Goal: Task Accomplishment & Management: Manage account settings

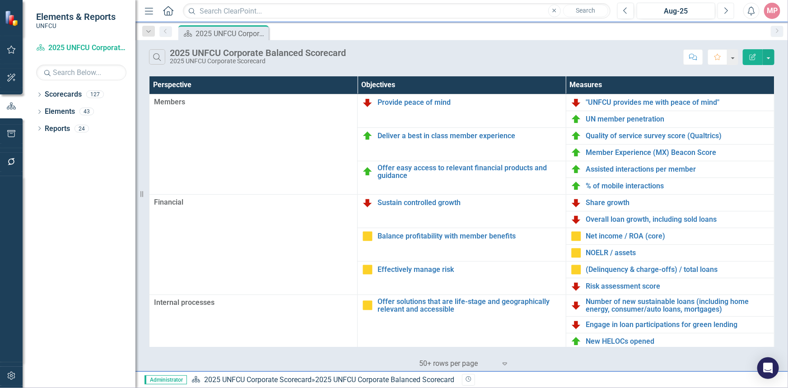
click at [730, 13] on button "Next" at bounding box center [726, 11] width 17 height 16
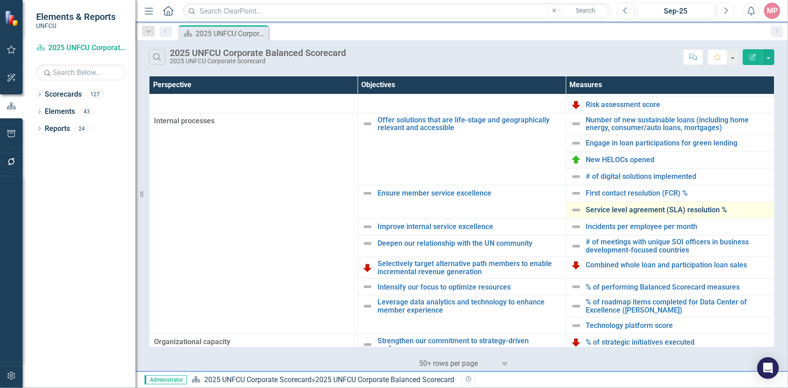
scroll to position [140, 0]
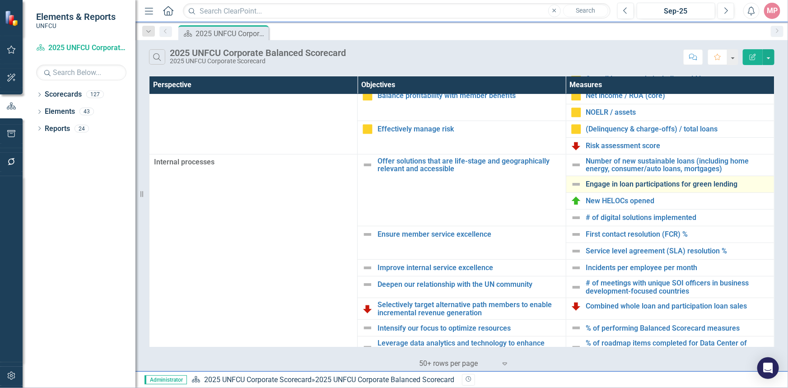
click at [661, 184] on link "Engage in loan participations for green lending" at bounding box center [677, 184] width 183 height 8
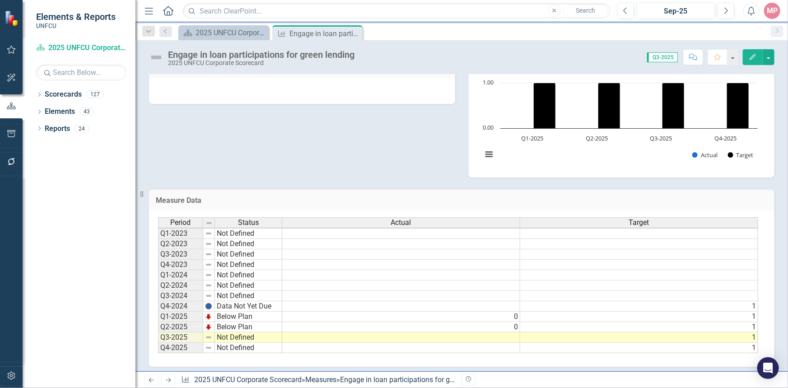
scroll to position [0, 0]
click at [353, 35] on icon "Close" at bounding box center [354, 33] width 9 height 7
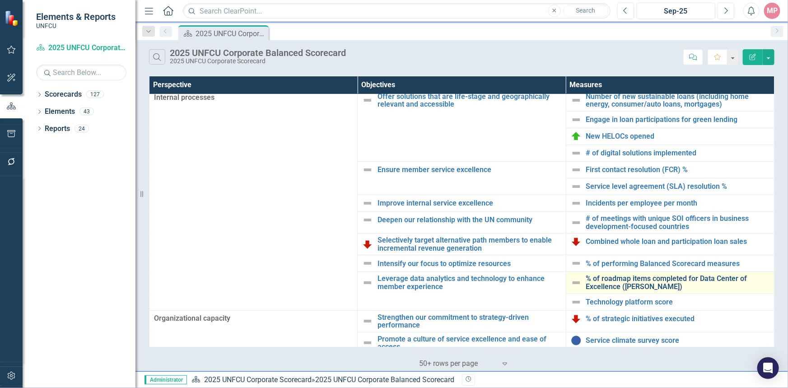
scroll to position [223, 0]
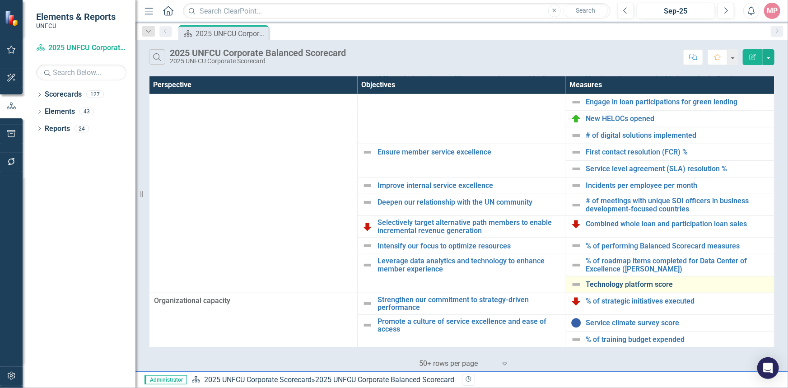
click at [633, 287] on link "Technology platform score" at bounding box center [677, 285] width 183 height 8
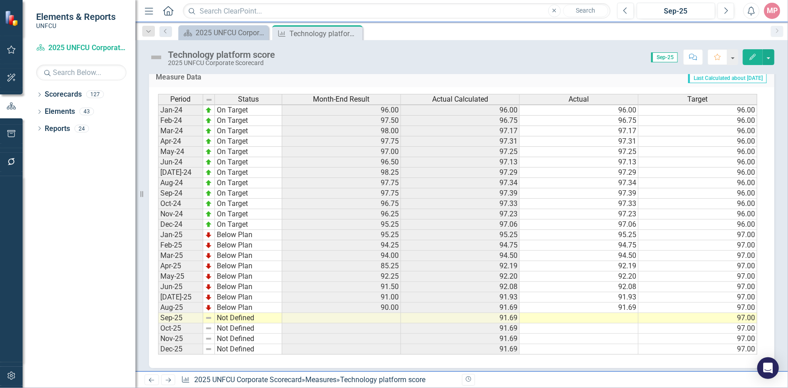
scroll to position [340, 0]
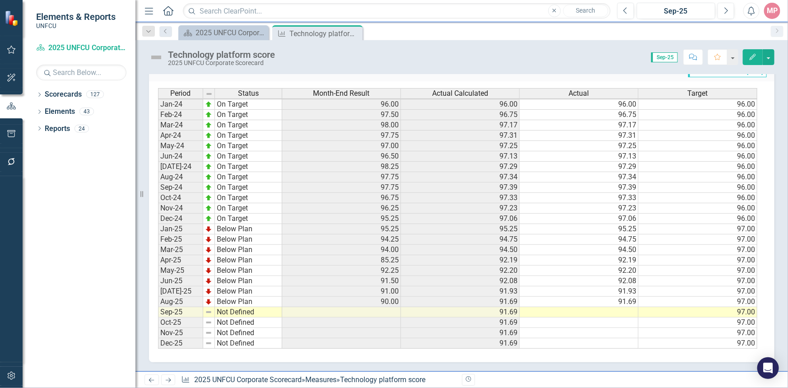
click at [596, 307] on td at bounding box center [579, 312] width 119 height 10
click at [357, 33] on icon "Close" at bounding box center [354, 33] width 9 height 7
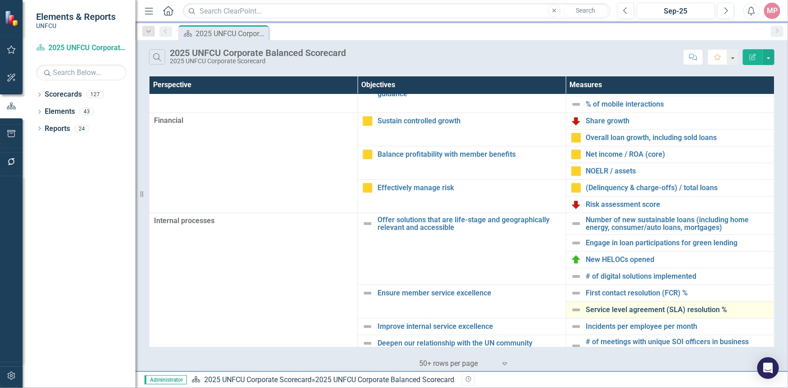
scroll to position [123, 0]
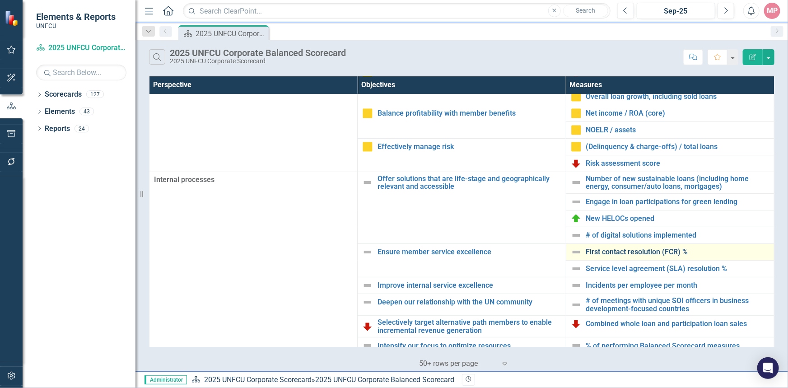
click at [633, 250] on link "First contact resolution (FCR) %" at bounding box center [677, 252] width 183 height 8
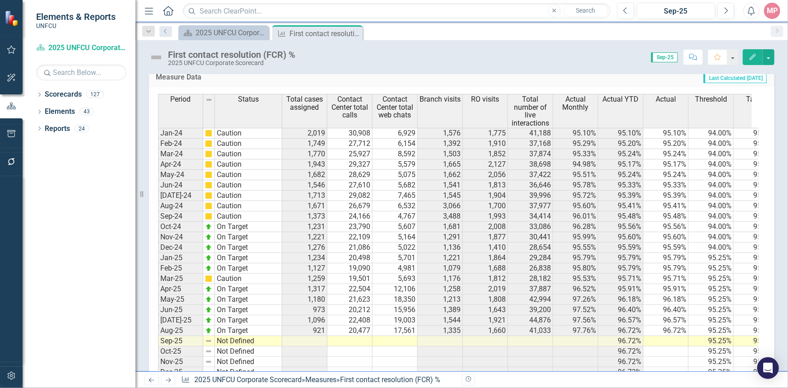
scroll to position [403, 0]
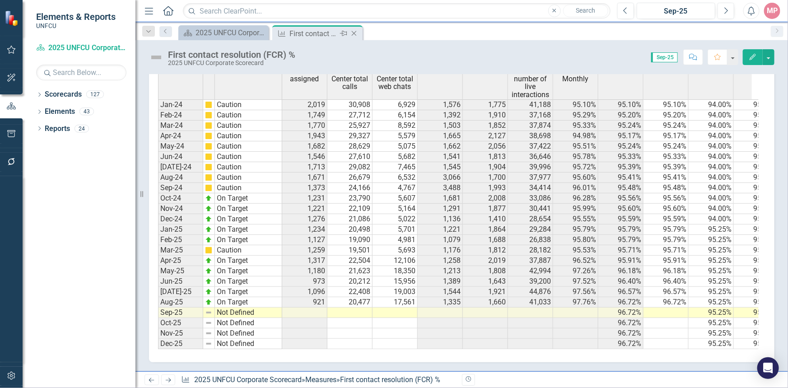
click at [356, 33] on icon "Close" at bounding box center [354, 33] width 9 height 7
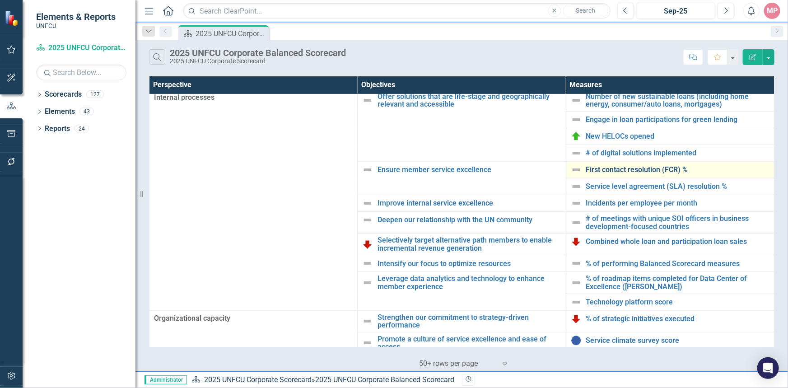
scroll to position [223, 0]
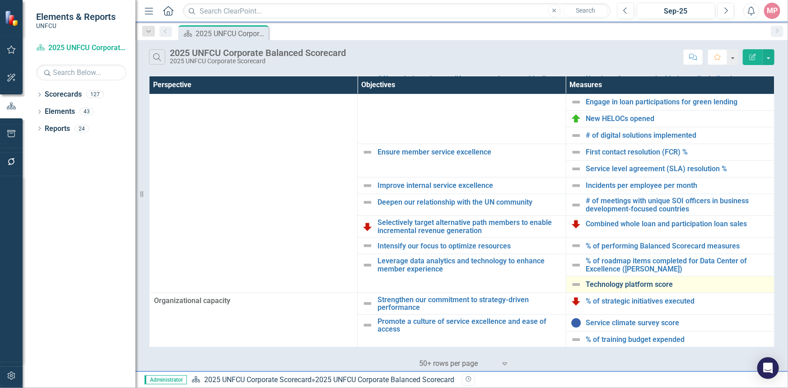
click at [661, 285] on link "Technology platform score" at bounding box center [677, 285] width 183 height 8
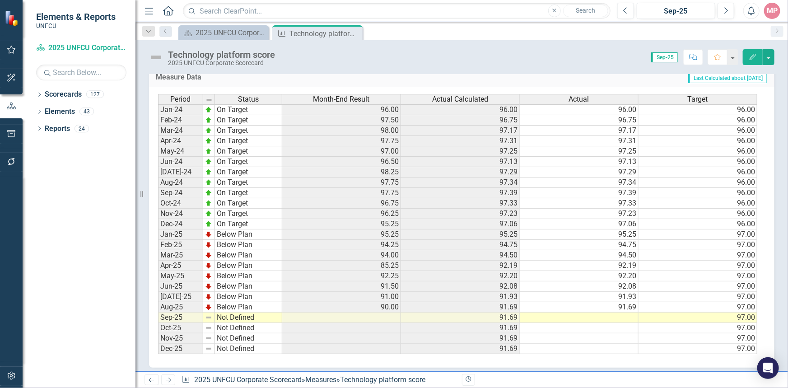
scroll to position [339, 0]
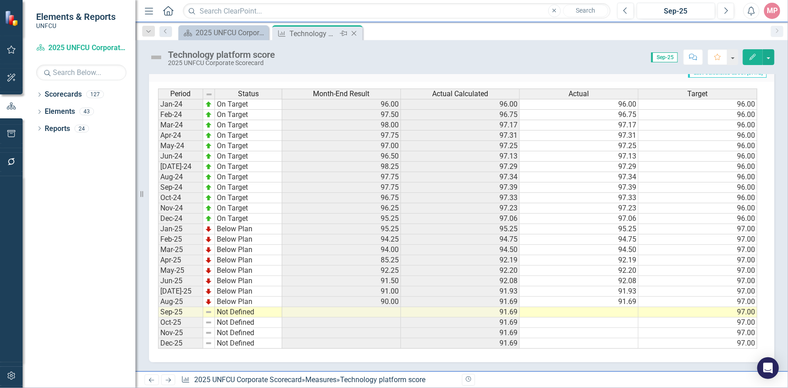
click at [353, 33] on icon "Close" at bounding box center [354, 33] width 9 height 7
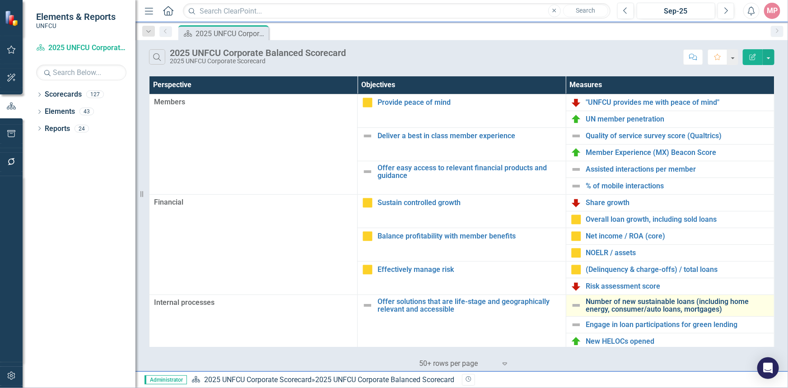
click at [659, 307] on link "Number of new sustainable loans (including home energy, consumer/auto loans, mo…" at bounding box center [677, 306] width 183 height 16
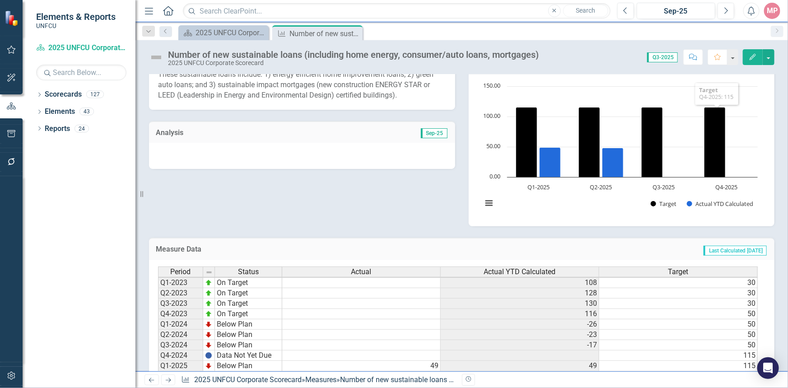
scroll to position [223, 0]
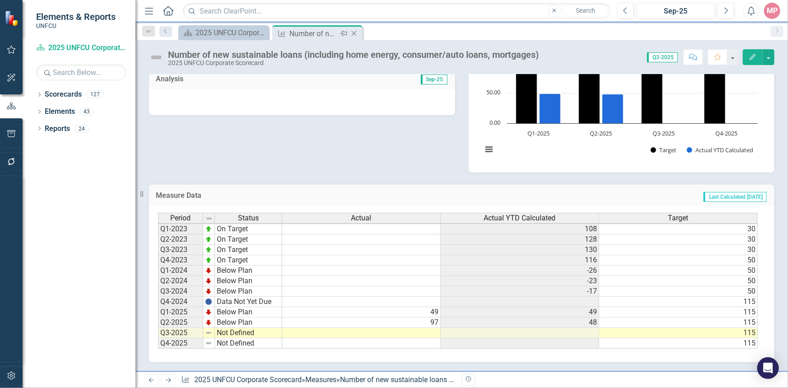
click at [353, 32] on icon "Close" at bounding box center [354, 33] width 9 height 7
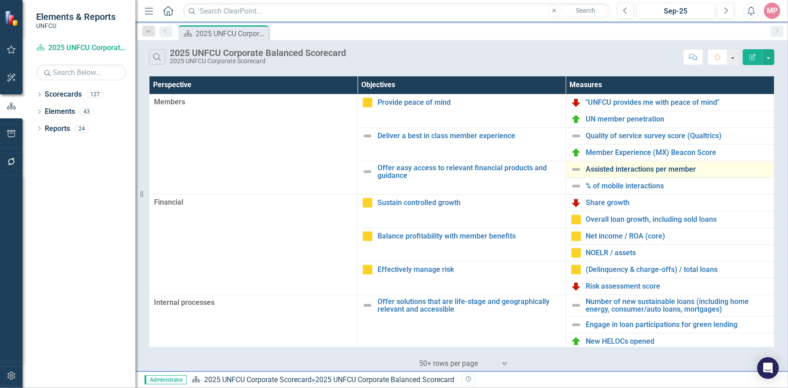
click at [618, 170] on link "Assisted interactions per member" at bounding box center [677, 169] width 183 height 8
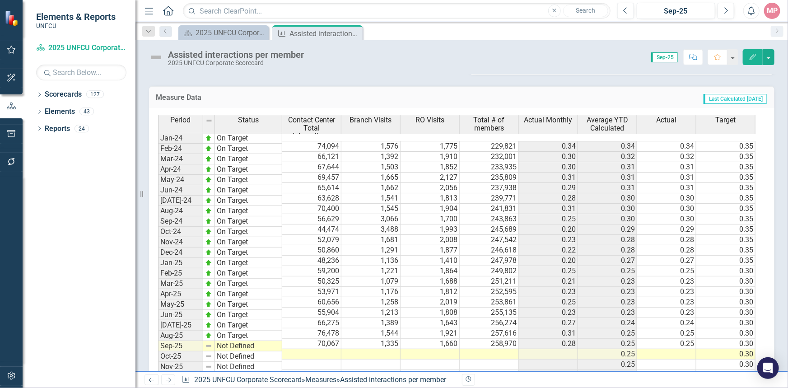
scroll to position [411, 0]
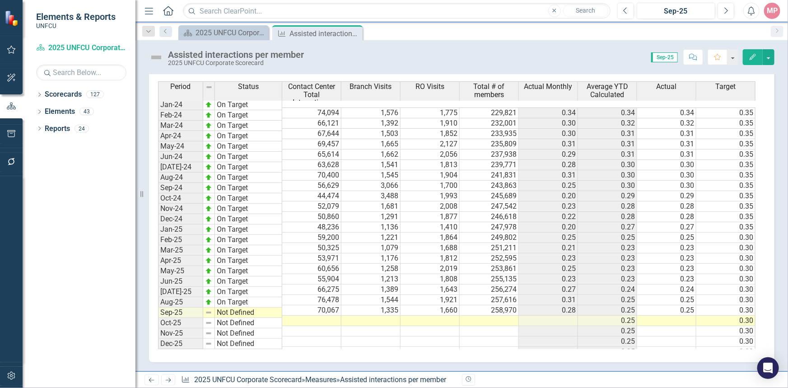
click at [322, 316] on td at bounding box center [311, 321] width 59 height 10
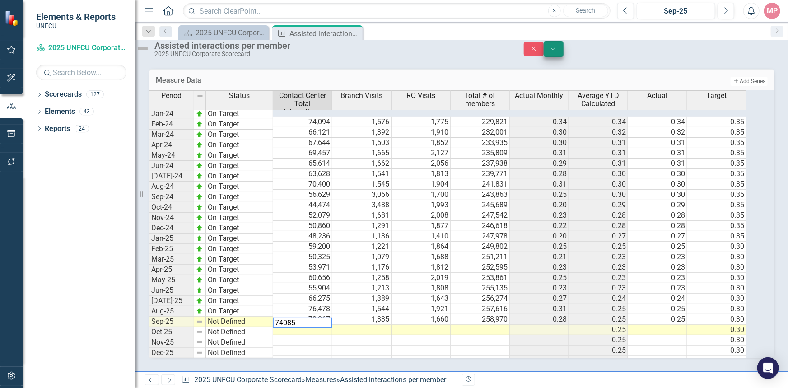
type textarea "74085"
click at [558, 51] on icon "Save" at bounding box center [554, 48] width 8 height 6
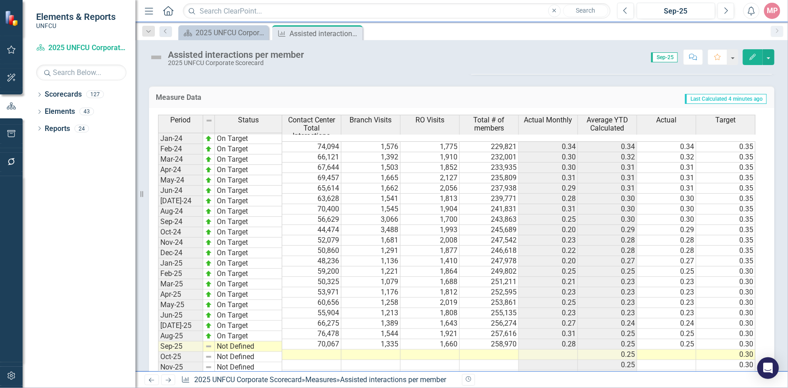
scroll to position [1, 0]
click at [384, 348] on td at bounding box center [371, 353] width 59 height 10
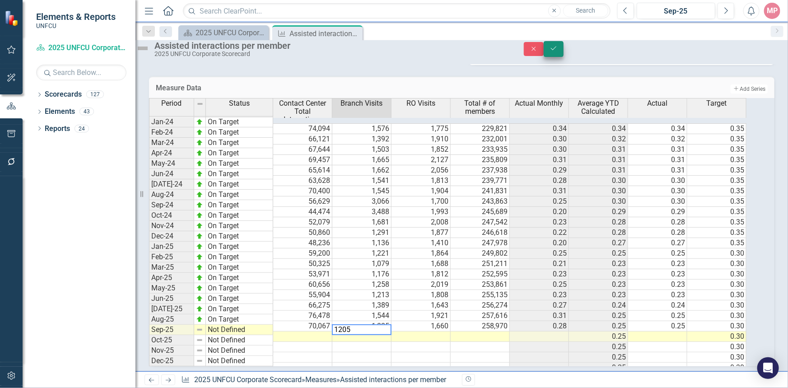
type textarea "1205"
click at [558, 51] on icon "Save" at bounding box center [554, 48] width 8 height 6
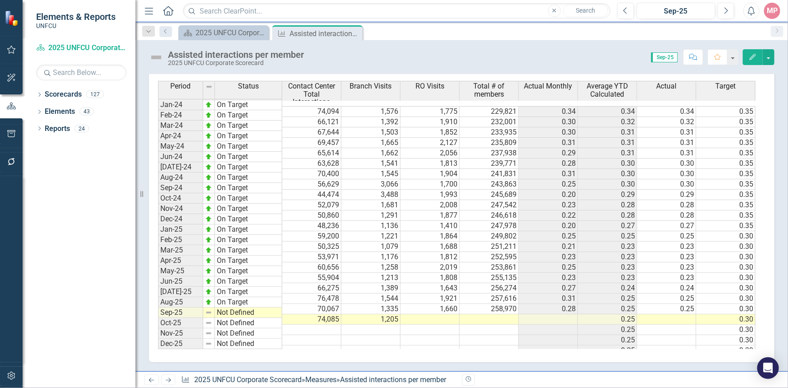
scroll to position [2, 0]
click at [442, 314] on td at bounding box center [430, 319] width 59 height 10
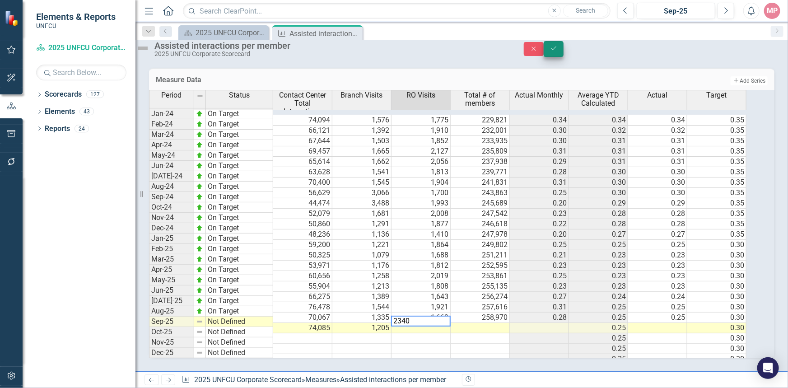
type textarea "2340"
click at [564, 53] on button "Save" at bounding box center [554, 49] width 20 height 16
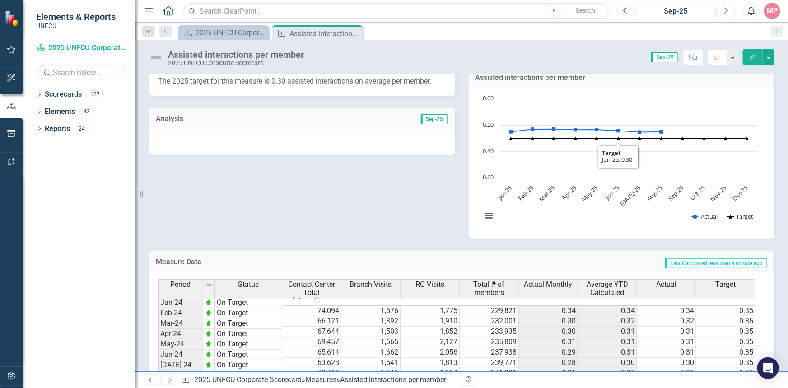
scroll to position [411, 0]
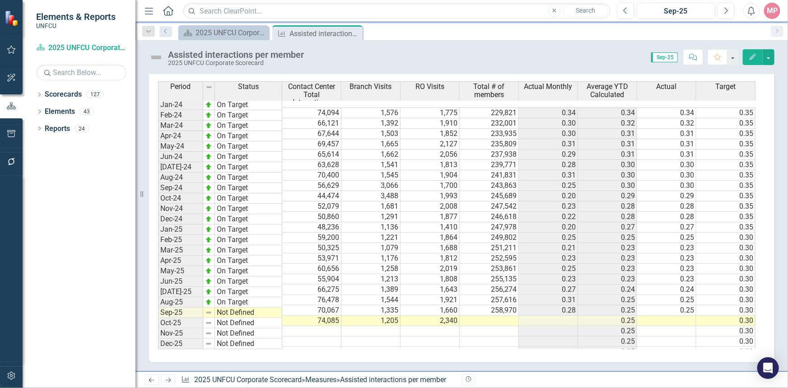
click at [492, 316] on td at bounding box center [489, 321] width 59 height 10
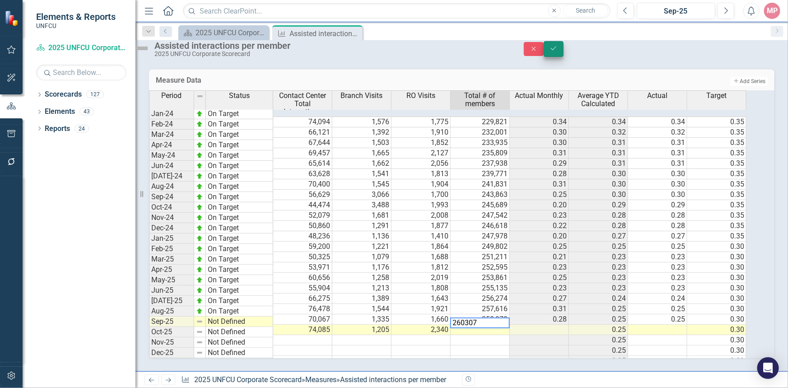
type textarea "260307"
click at [558, 51] on icon "Save" at bounding box center [554, 48] width 8 height 6
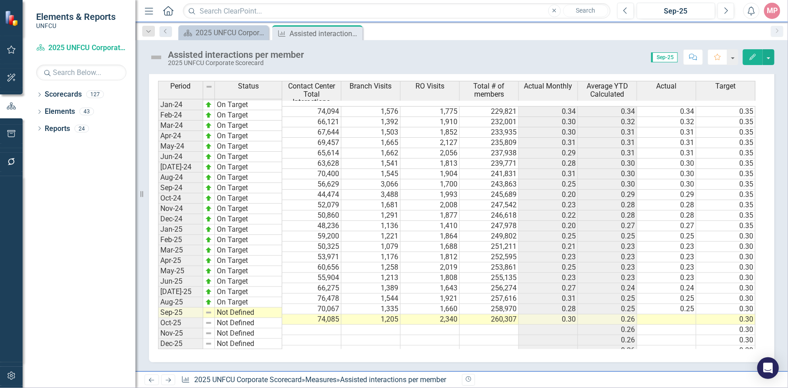
scroll to position [1, 3]
click at [675, 314] on td at bounding box center [666, 319] width 59 height 10
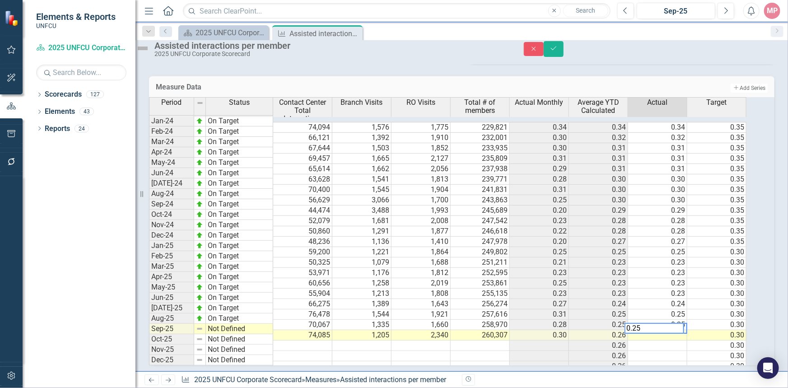
scroll to position [412, 0]
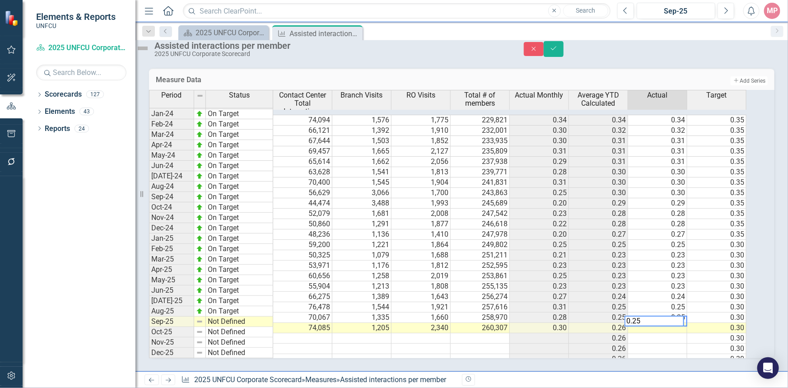
type textarea "0.25"
click at [245, 317] on td "Not Defined" at bounding box center [239, 322] width 67 height 10
click at [244, 262] on div "Period Status Contact Center Total Interactions Branch Visits RO Visits Total #…" at bounding box center [449, 224] width 601 height 268
click at [557, 50] on icon "submit" at bounding box center [553, 49] width 5 height 4
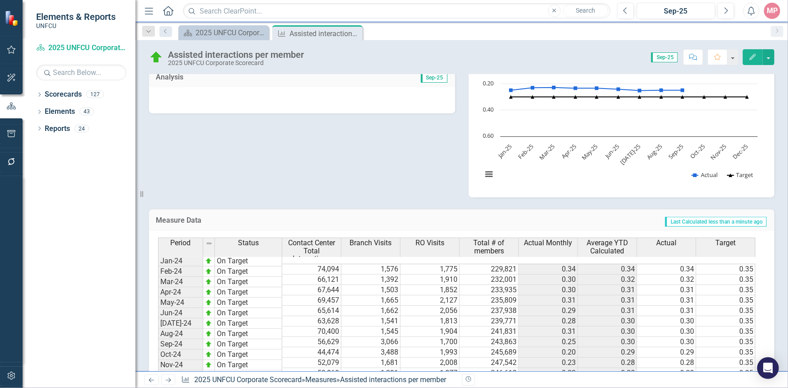
scroll to position [82, 0]
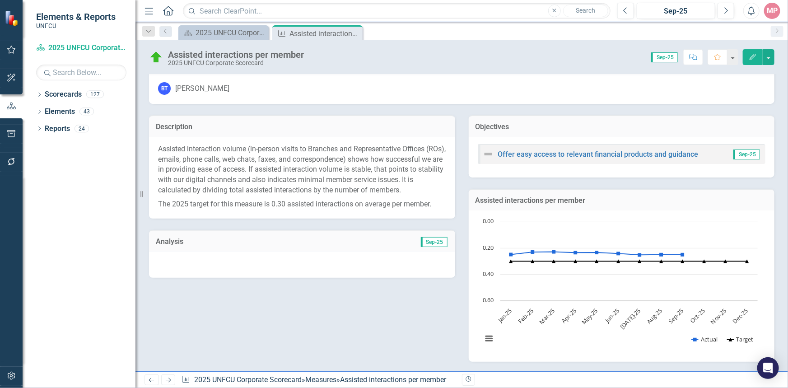
click at [428, 247] on span "Sep-25" at bounding box center [434, 242] width 27 height 10
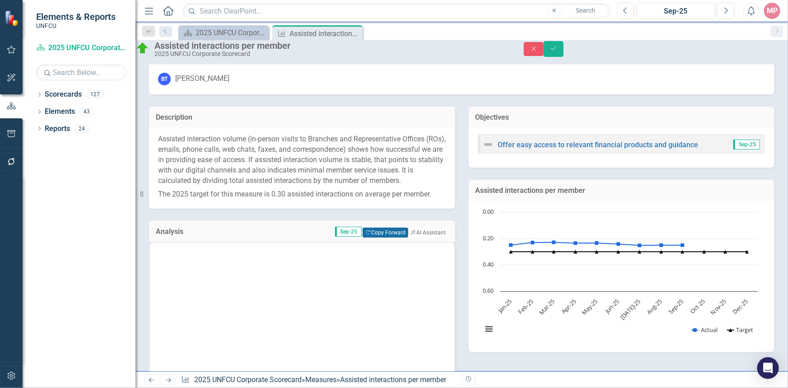
click at [374, 238] on button "Copy Forward Copy Forward" at bounding box center [386, 233] width 46 height 10
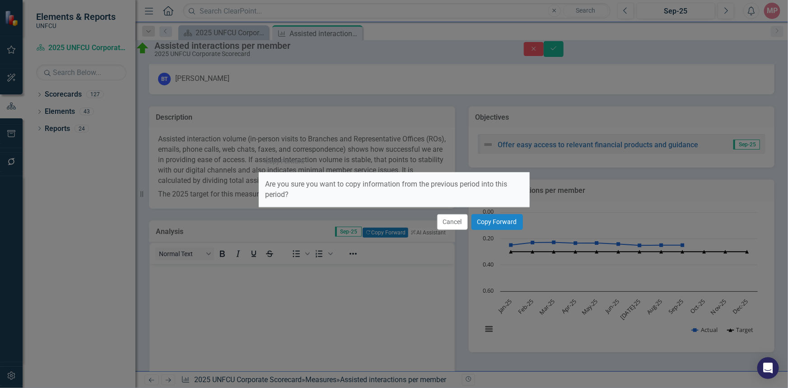
scroll to position [0, 0]
click at [499, 221] on button "Copy Forward" at bounding box center [497, 222] width 51 height 16
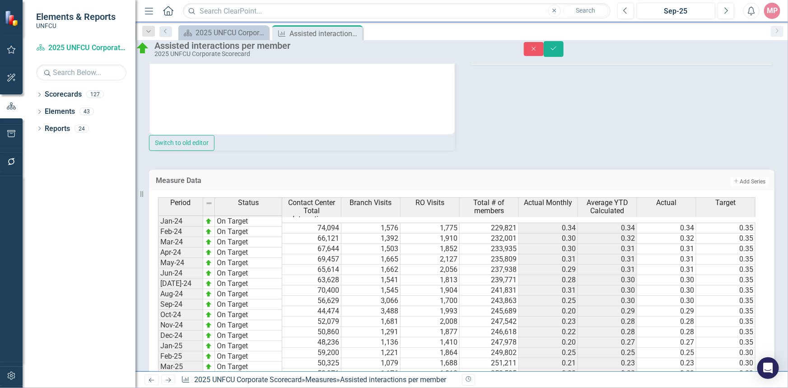
scroll to position [536, 0]
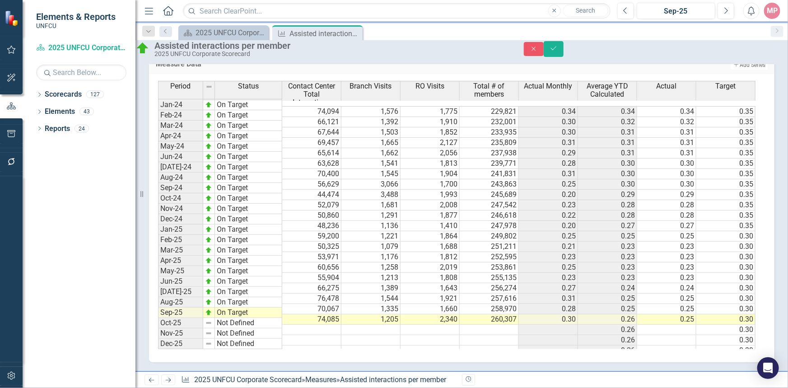
click at [691, 314] on td "0.25" at bounding box center [666, 319] width 59 height 10
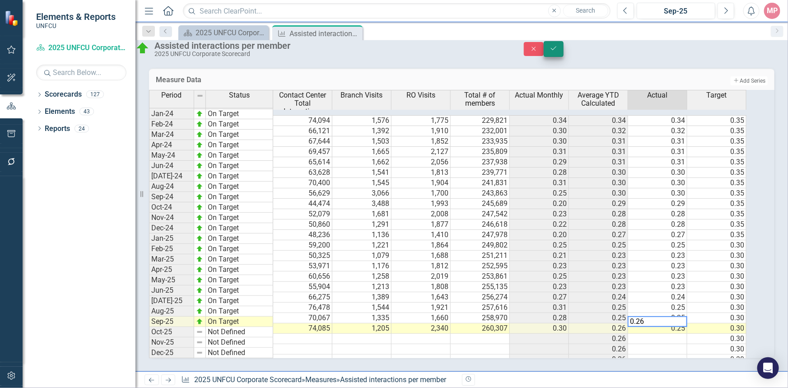
type textarea "0.26"
click at [558, 51] on icon "Save" at bounding box center [554, 48] width 8 height 6
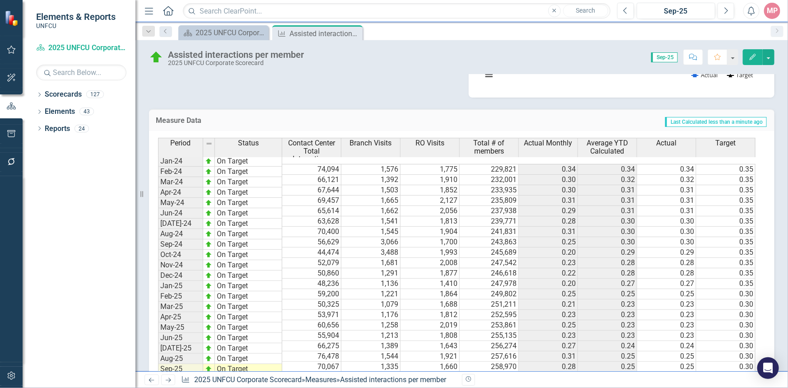
scroll to position [411, 0]
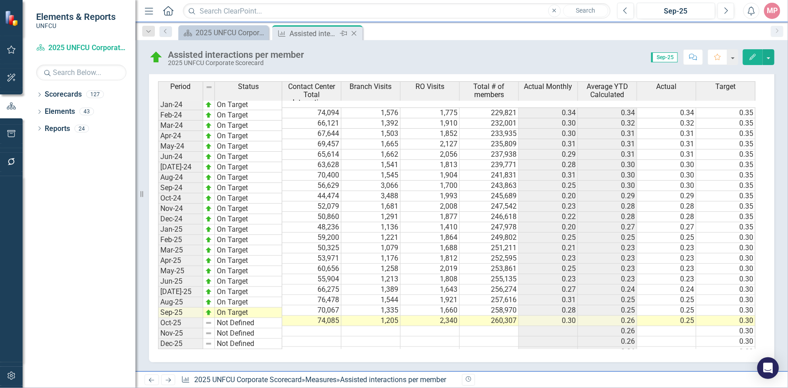
click at [354, 33] on icon at bounding box center [354, 33] width 5 height 5
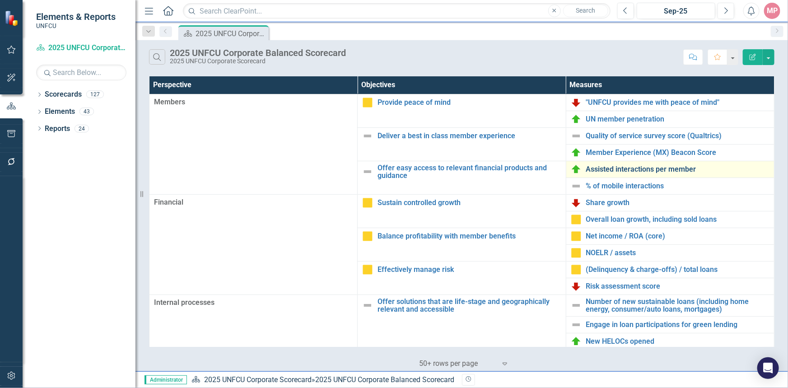
click at [624, 170] on link "Assisted interactions per member" at bounding box center [677, 169] width 183 height 8
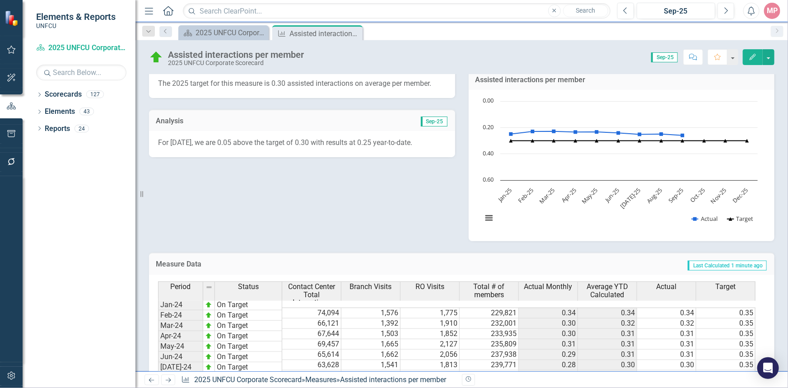
scroll to position [123, 0]
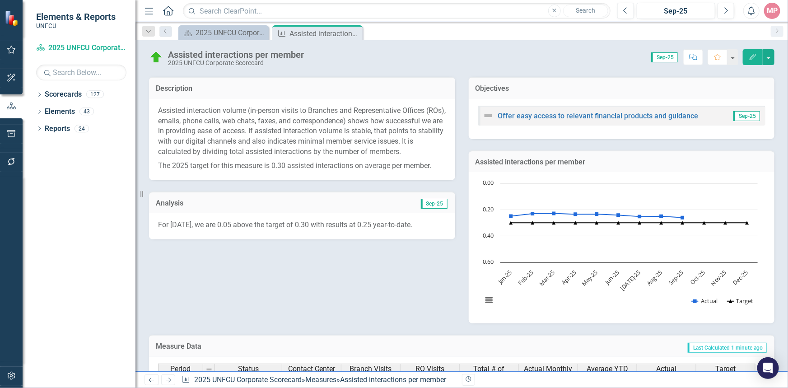
click at [392, 230] on p "For August 2025, we are 0.05 above the target of 0.30 with results at 0.25 year…" at bounding box center [302, 225] width 288 height 10
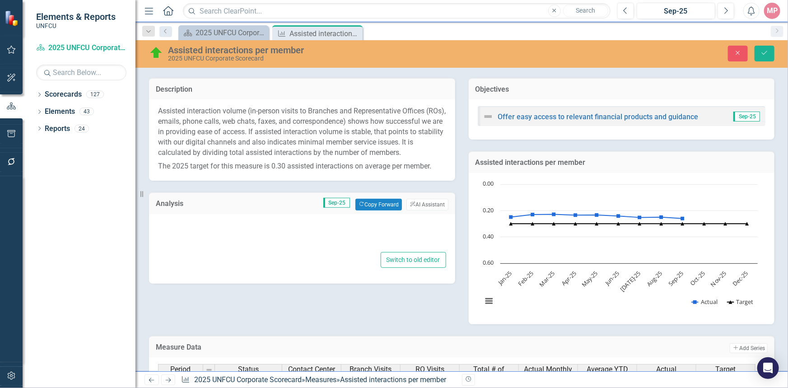
type textarea "<p>For August 2025, we are 0.05 above the target of 0.30 with results at 0.25 y…"
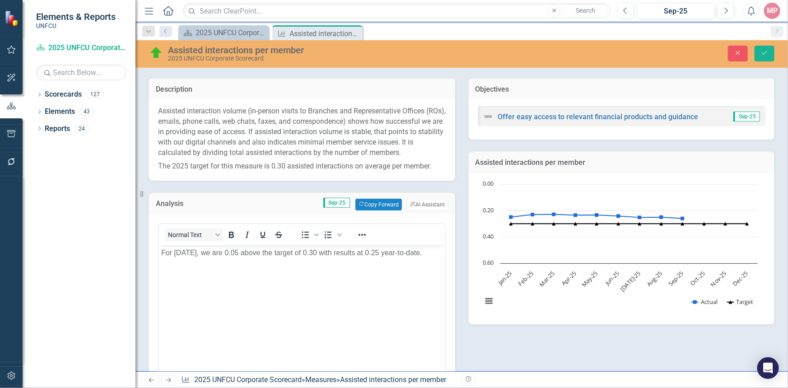
scroll to position [0, 0]
click at [394, 252] on p "For August 2025, we are 0.05 above the target of 0.30 with results at 0.25 year…" at bounding box center [302, 253] width 282 height 11
click at [255, 253] on p "For August 2025, we are 0.05 above the target of 0.30 with results at 0.26 year…" at bounding box center [302, 253] width 282 height 11
click at [196, 252] on p "For August 2025, we are 0.04 above the target of 0.30 with results at 0.26 year…" at bounding box center [302, 253] width 282 height 11
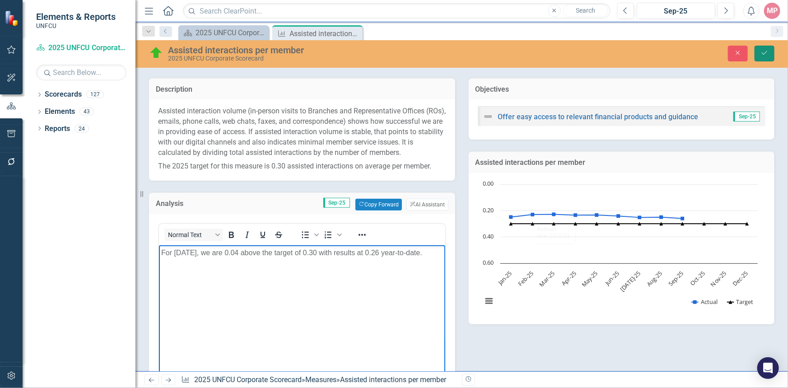
drag, startPoint x: 763, startPoint y: 55, endPoint x: 713, endPoint y: 250, distance: 201.9
click at [763, 55] on icon "Save" at bounding box center [765, 53] width 8 height 6
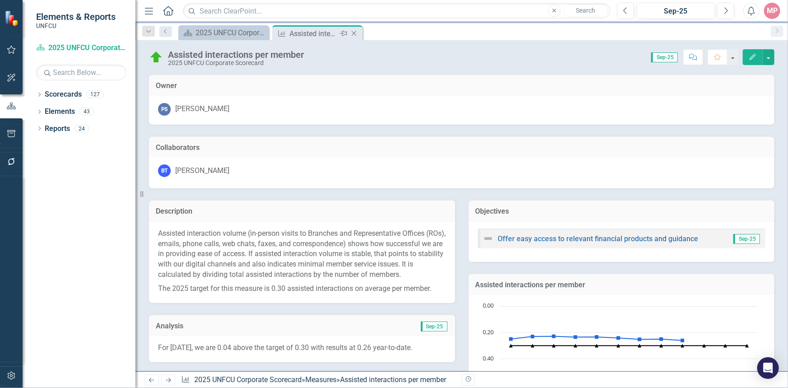
click at [356, 33] on icon "Close" at bounding box center [354, 33] width 9 height 7
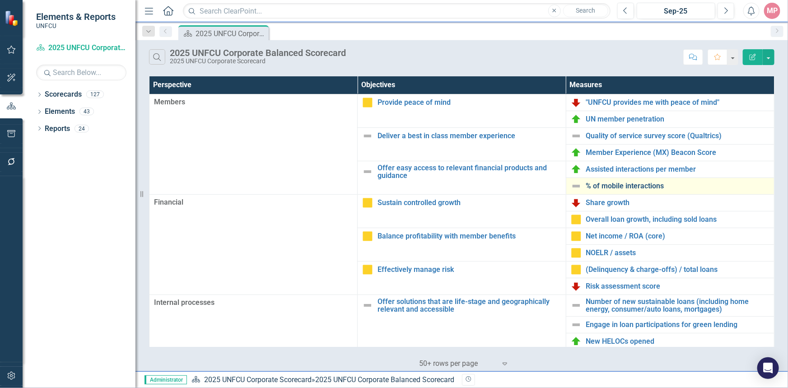
click at [619, 184] on link "% of mobile interactions" at bounding box center [677, 186] width 183 height 8
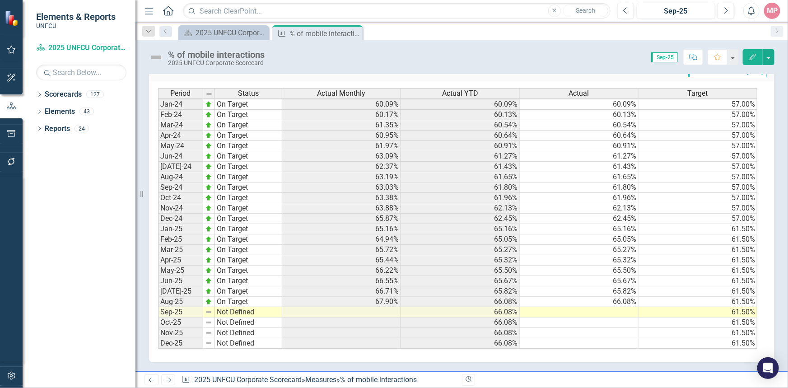
scroll to position [1, 0]
click at [355, 33] on icon "Close" at bounding box center [354, 33] width 9 height 7
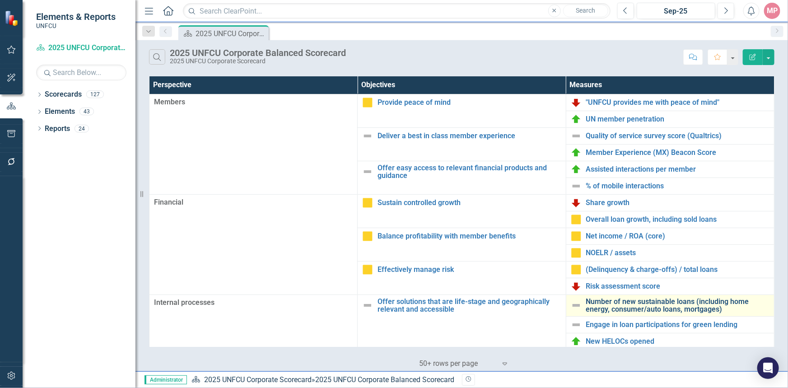
click at [637, 303] on link "Number of new sustainable loans (including home energy, consumer/auto loans, mo…" at bounding box center [677, 306] width 183 height 16
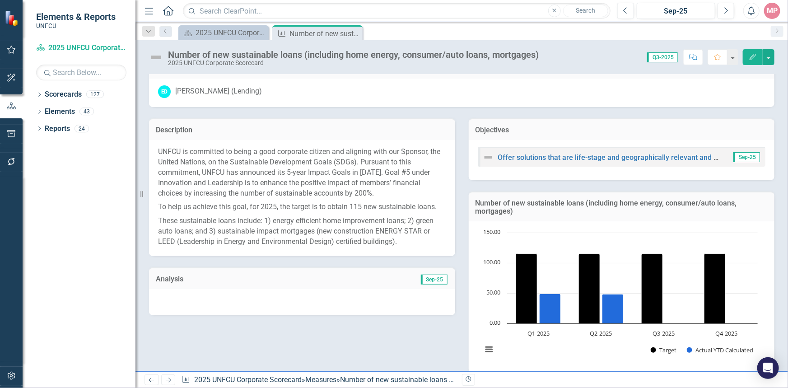
scroll to position [59, 0]
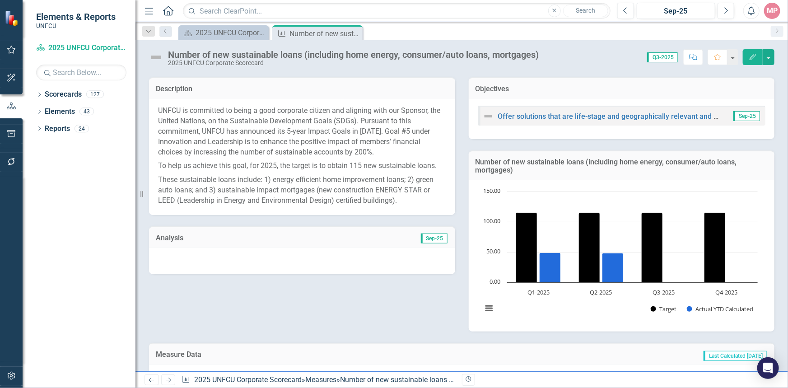
click at [432, 240] on span "Sep-25" at bounding box center [434, 239] width 27 height 10
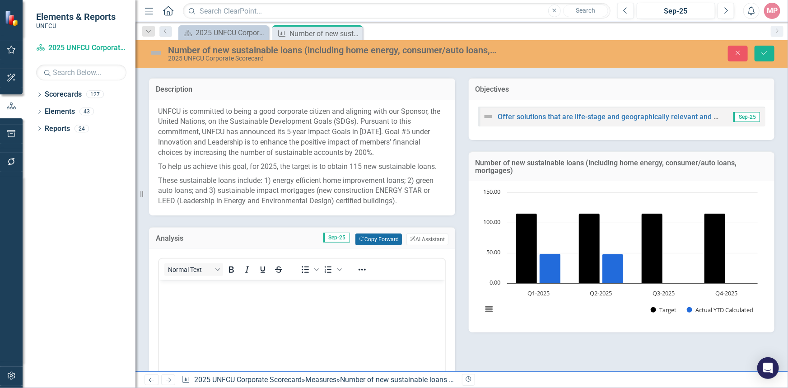
scroll to position [0, 0]
click at [379, 239] on button "Copy Forward Copy Forward" at bounding box center [379, 240] width 47 height 12
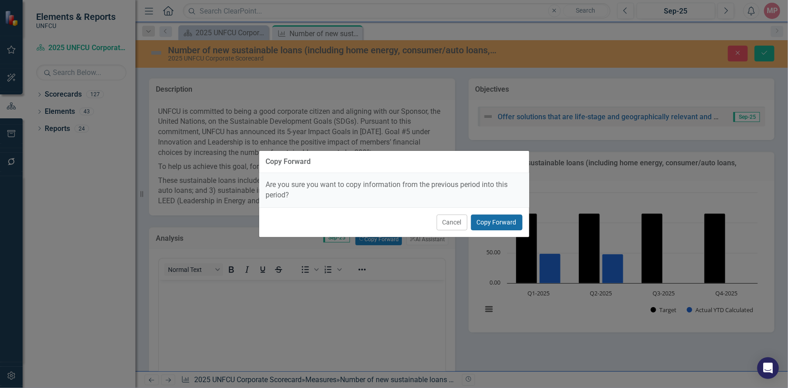
click at [497, 216] on button "Copy Forward" at bounding box center [496, 223] width 51 height 16
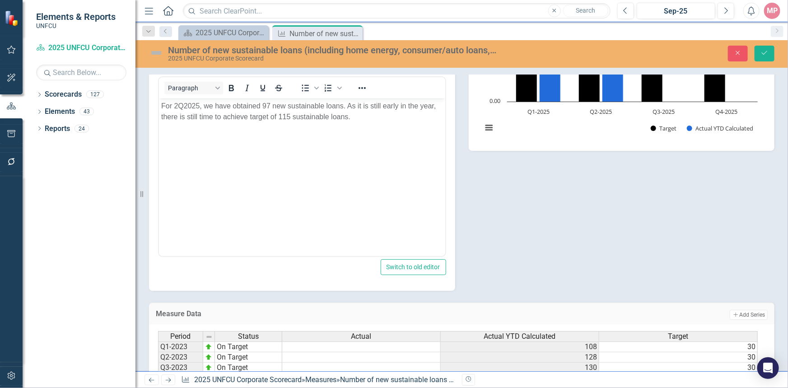
scroll to position [76, 0]
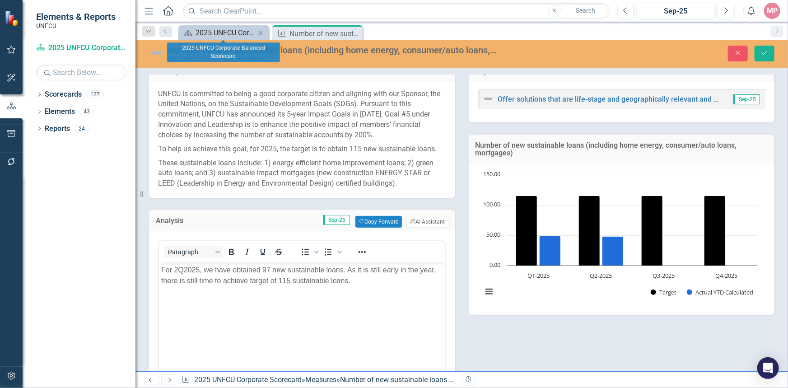
click at [231, 33] on div "2025 UNFCU Corporate Balanced Scorecard" at bounding box center [226, 32] width 60 height 11
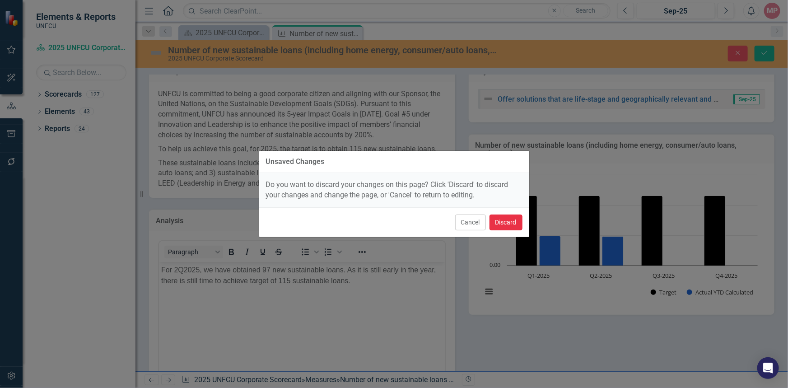
click at [513, 222] on button "Discard" at bounding box center [506, 223] width 33 height 16
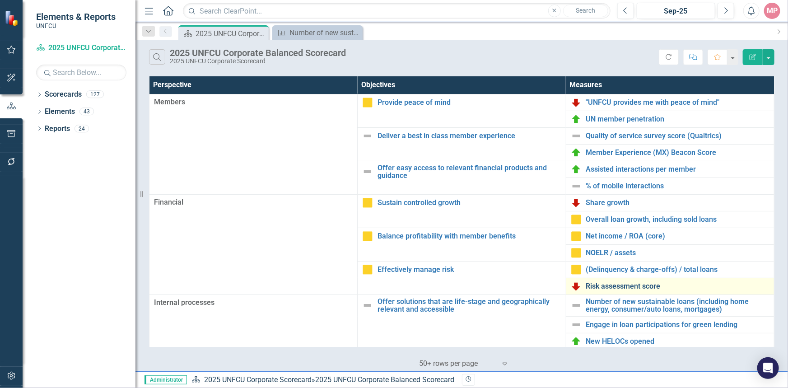
scroll to position [82, 0]
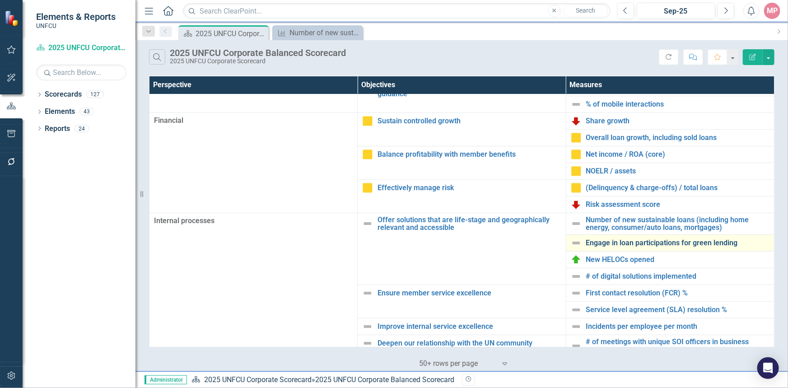
click at [663, 244] on link "Engage in loan participations for green lending" at bounding box center [677, 243] width 183 height 8
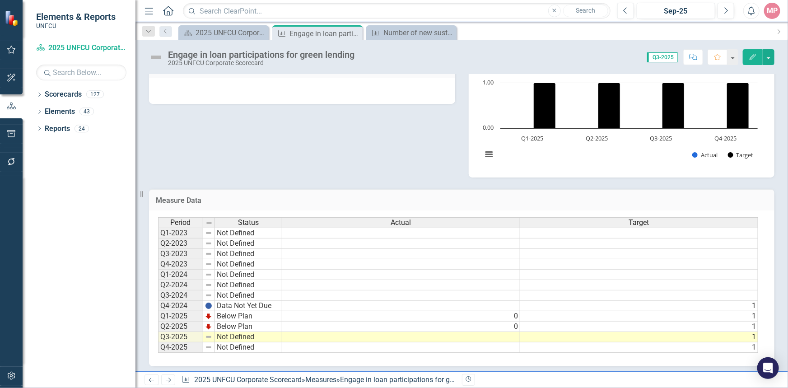
scroll to position [0, 6]
click at [394, 34] on div "Number of new sustainable loans (including home energy, consumer/auto loans, mo…" at bounding box center [414, 32] width 60 height 11
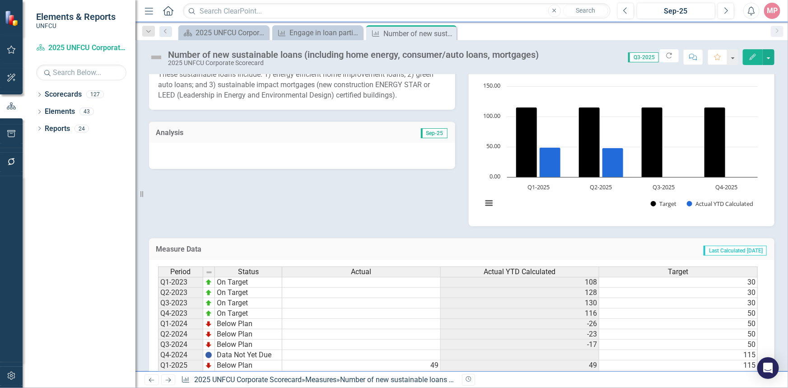
scroll to position [223, 0]
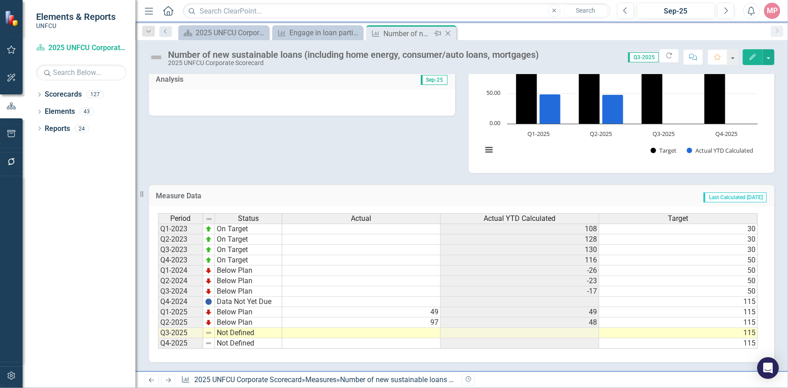
click at [449, 33] on icon "Close" at bounding box center [448, 33] width 9 height 7
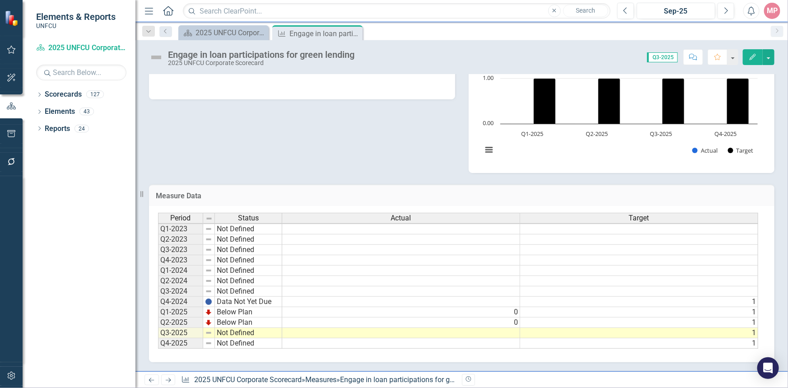
scroll to position [0, 0]
click at [223, 32] on div "2025 UNFCU Corporate Balanced Scorecard" at bounding box center [226, 32] width 60 height 11
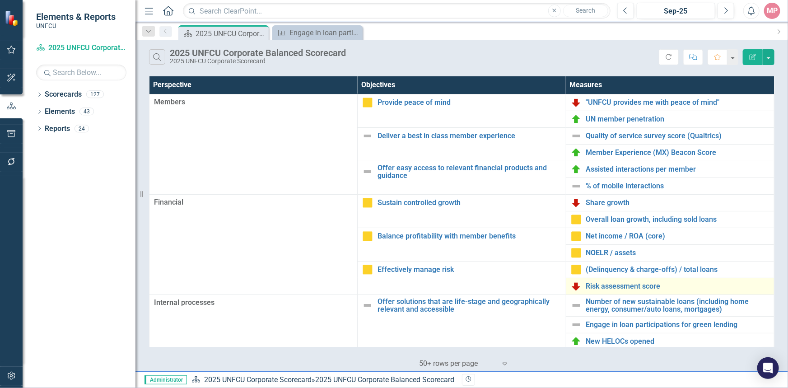
scroll to position [82, 0]
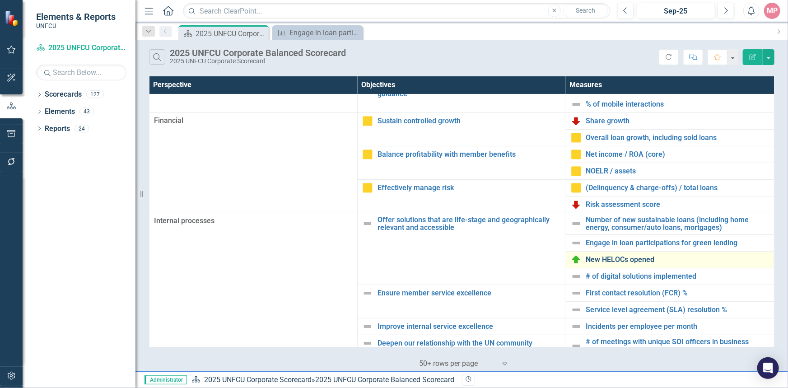
click at [613, 257] on link "New HELOCs opened" at bounding box center [677, 260] width 183 height 8
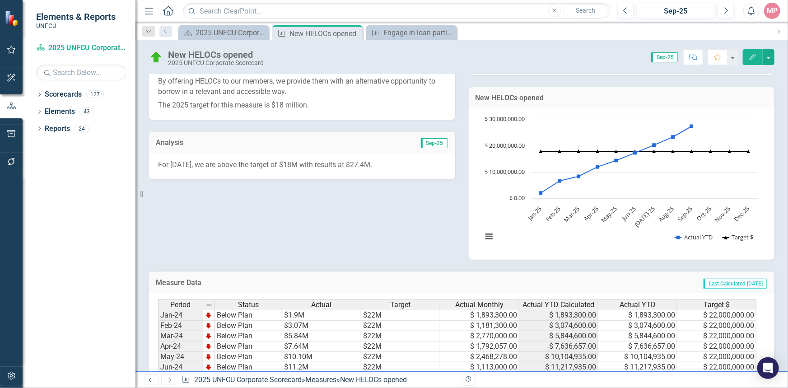
scroll to position [328, 0]
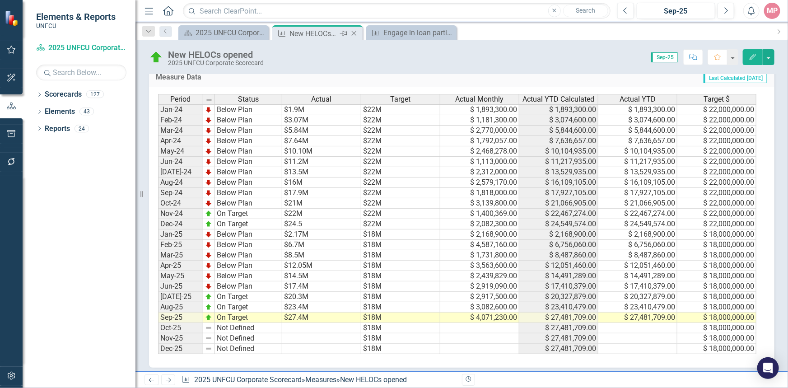
click at [355, 32] on icon at bounding box center [354, 33] width 5 height 5
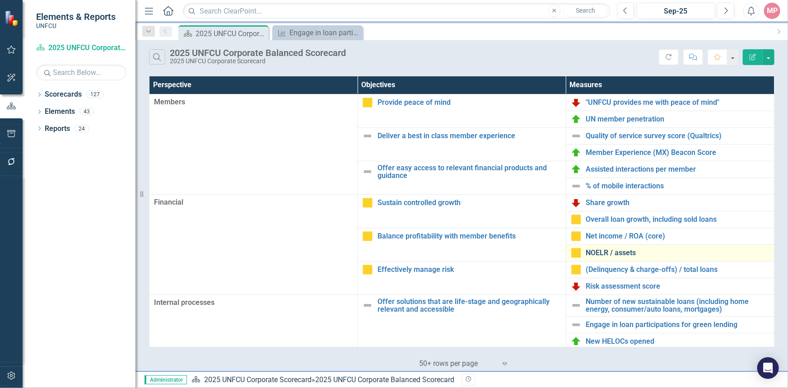
scroll to position [82, 0]
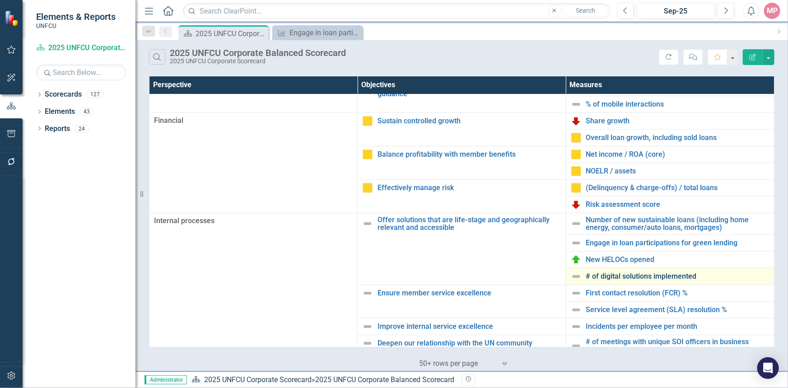
click at [618, 276] on link "# of digital solutions implemented" at bounding box center [677, 276] width 183 height 8
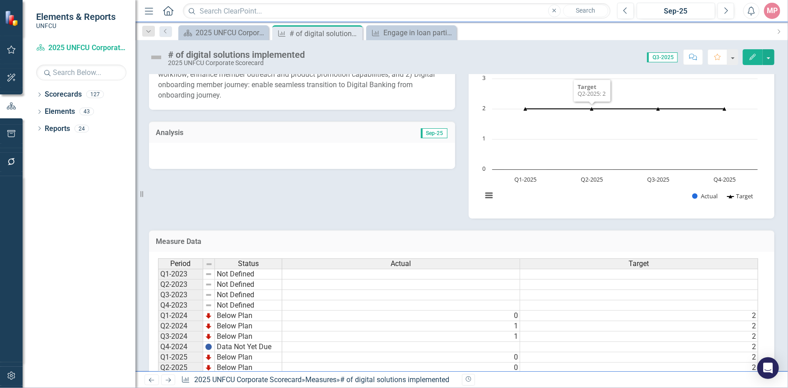
scroll to position [215, 0]
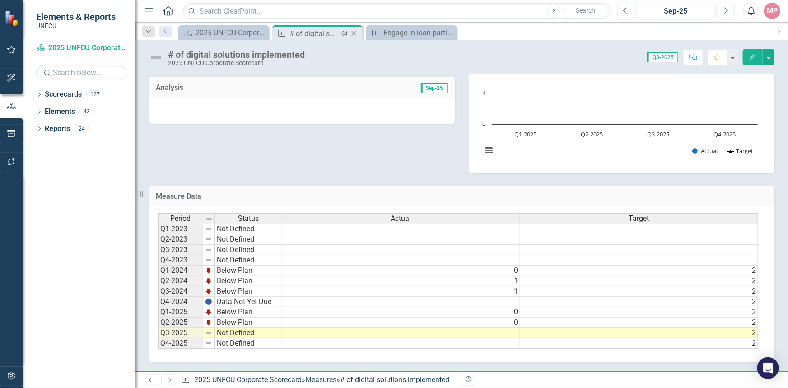
click at [354, 33] on icon at bounding box center [354, 33] width 5 height 5
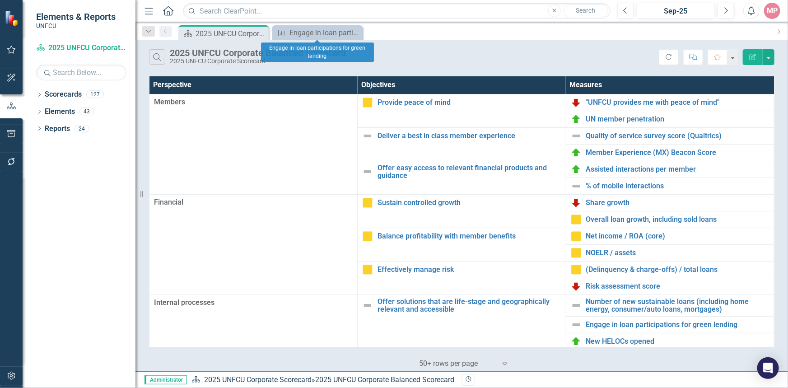
click at [0, 0] on icon at bounding box center [0, 0] width 0 height 0
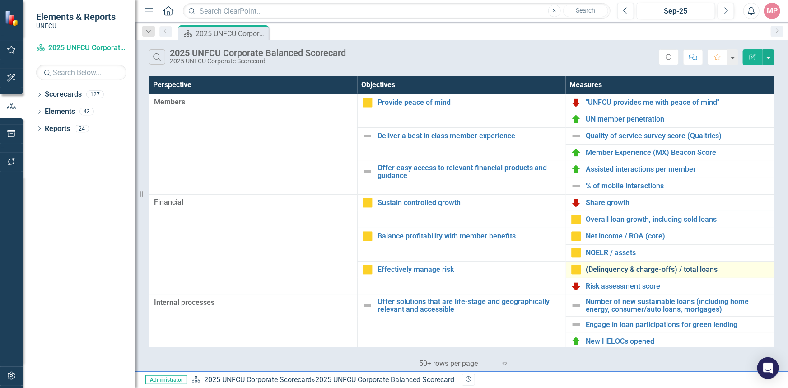
scroll to position [123, 0]
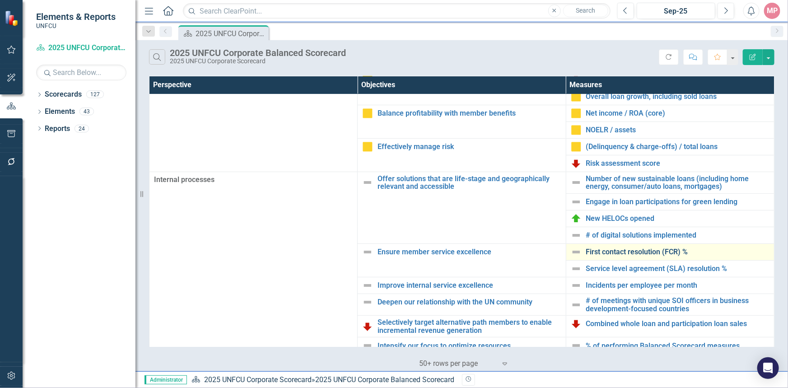
click at [644, 252] on link "First contact resolution (FCR) %" at bounding box center [677, 252] width 183 height 8
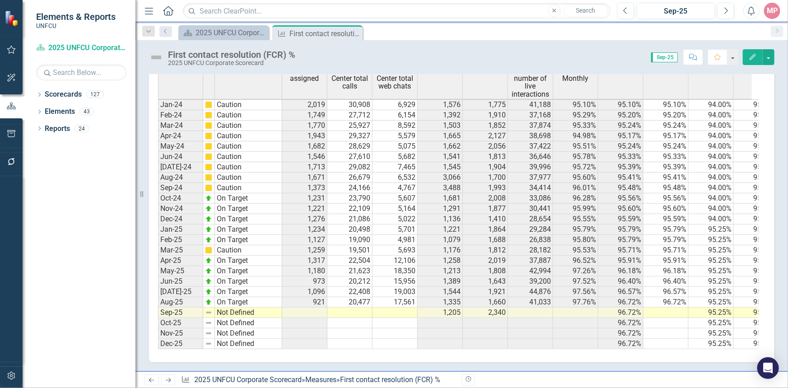
scroll to position [363, 0]
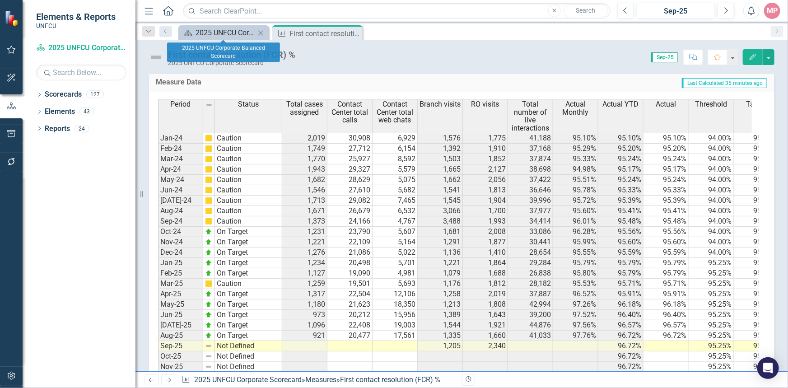
click at [229, 31] on div "2025 UNFCU Corporate Balanced Scorecard" at bounding box center [226, 32] width 60 height 11
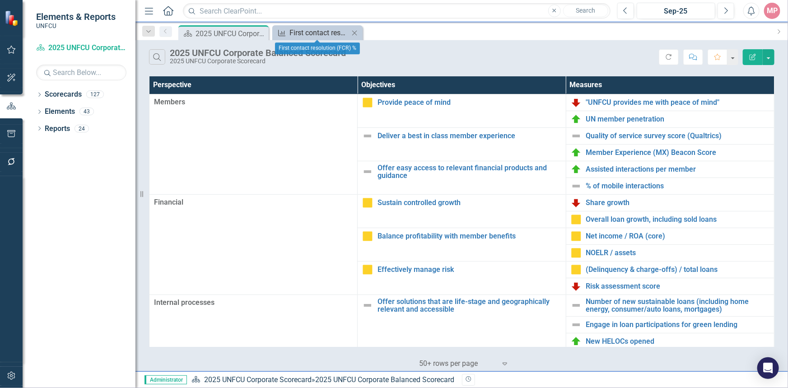
click at [303, 32] on div "First contact resolution (FCR) %" at bounding box center [320, 32] width 60 height 11
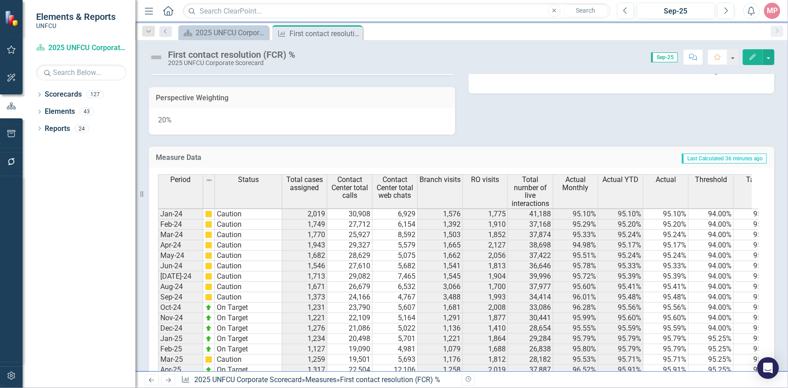
scroll to position [404, 0]
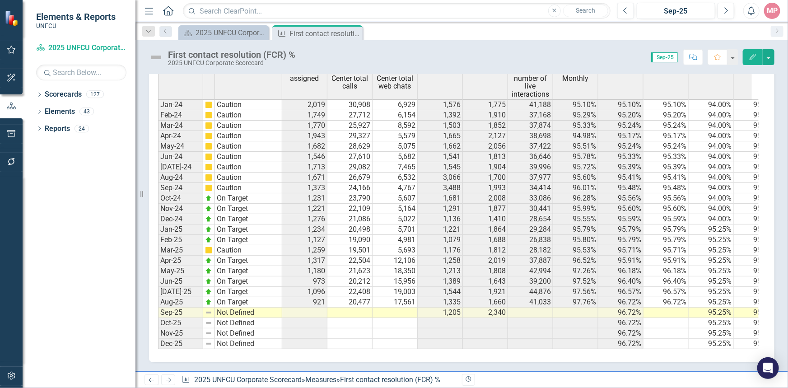
click at [309, 310] on td at bounding box center [304, 313] width 45 height 10
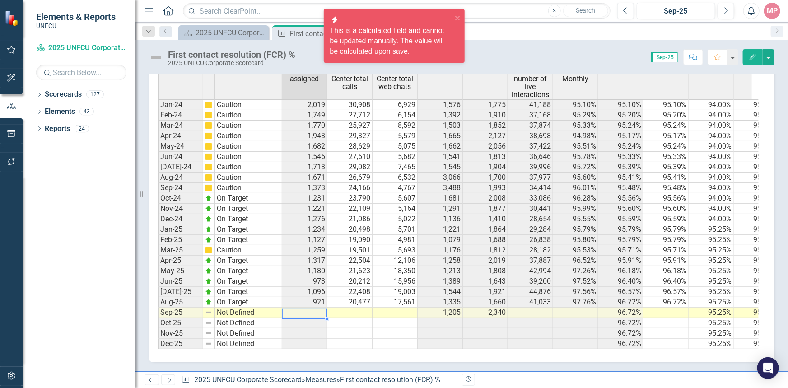
scroll to position [363, 0]
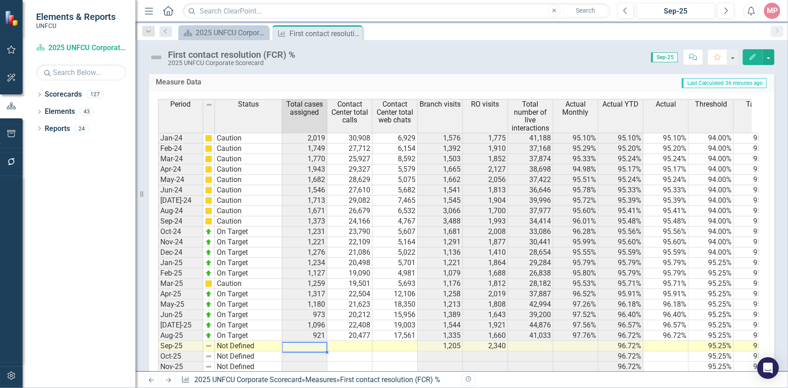
click at [356, 349] on td at bounding box center [350, 346] width 45 height 10
click at [355, 349] on td at bounding box center [350, 346] width 45 height 10
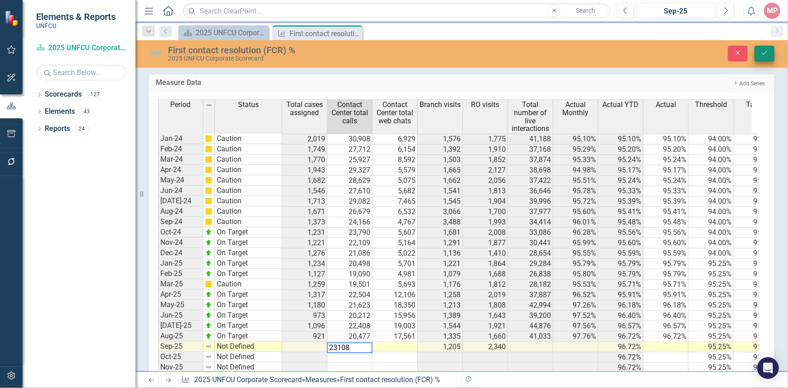
type textarea "23108"
click at [771, 49] on button "Save" at bounding box center [765, 54] width 20 height 16
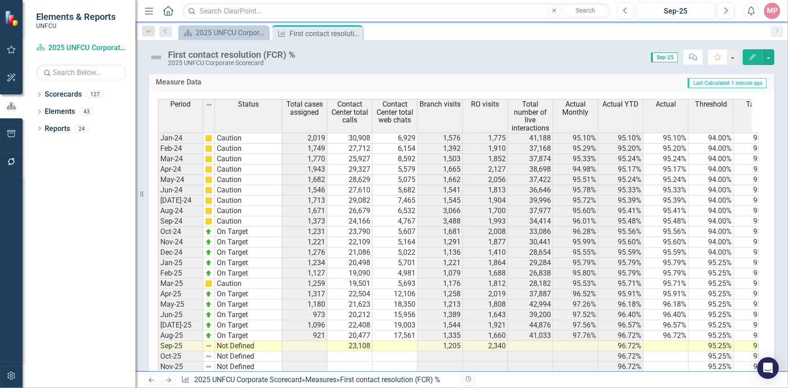
click at [393, 350] on td at bounding box center [395, 346] width 45 height 10
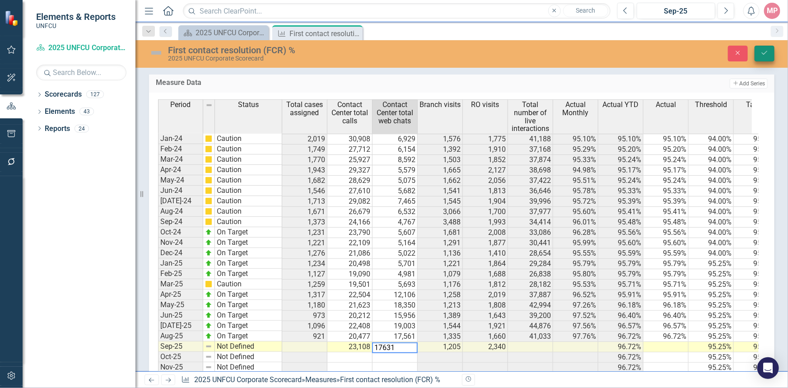
type textarea "17631"
click at [766, 53] on icon "submit" at bounding box center [764, 53] width 5 height 4
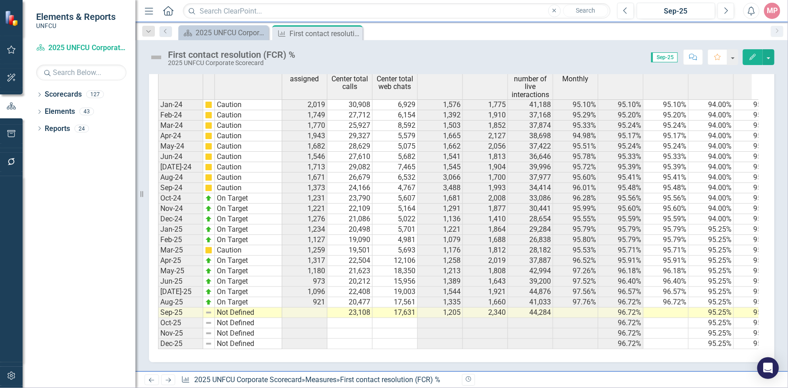
scroll to position [239, 0]
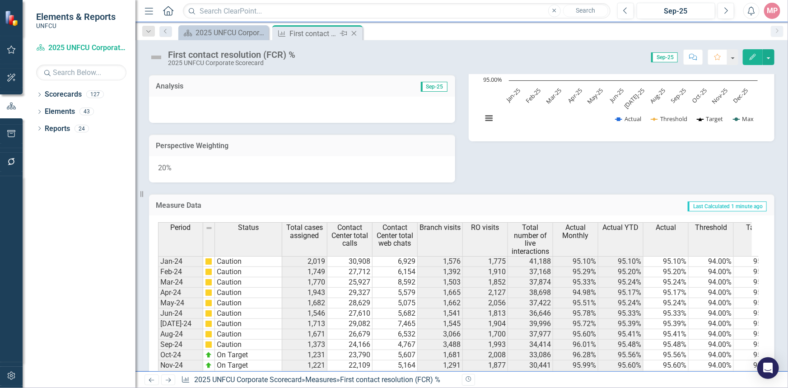
click at [356, 33] on icon "Close" at bounding box center [354, 33] width 9 height 7
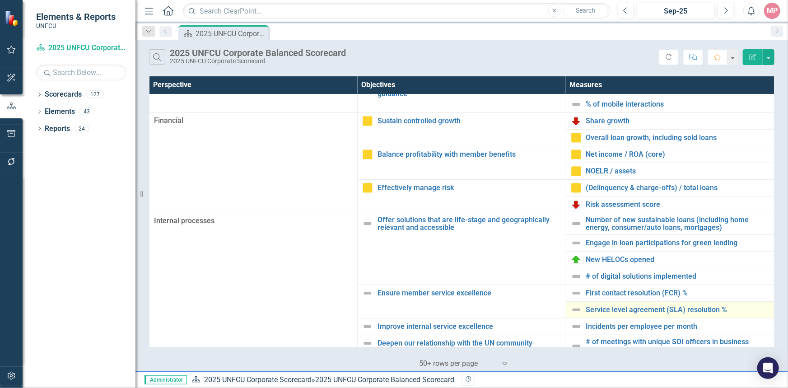
scroll to position [123, 0]
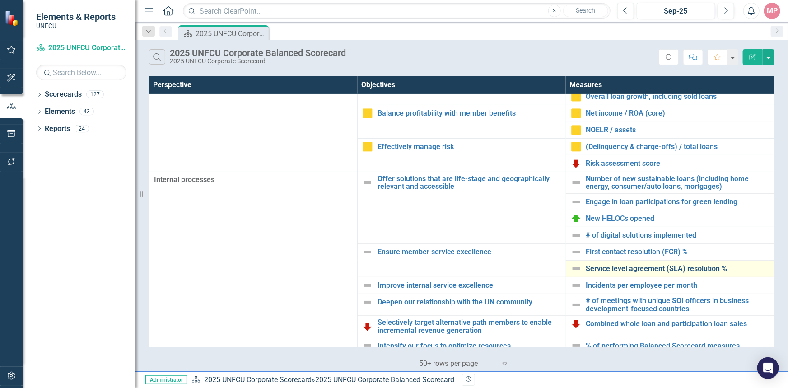
click at [641, 270] on link "Service level agreement (SLA) resolution %" at bounding box center [677, 269] width 183 height 8
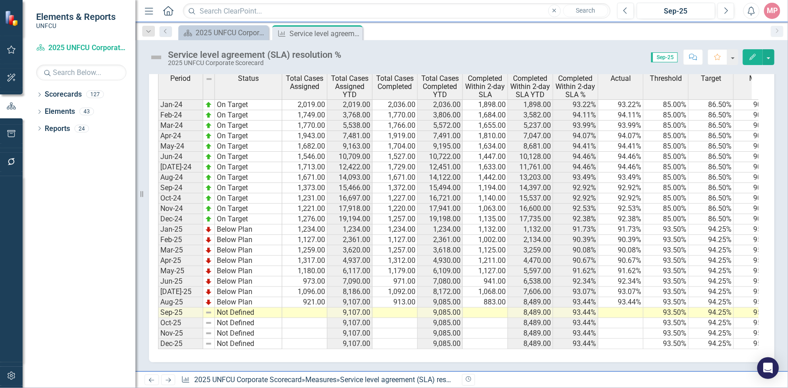
scroll to position [349, 0]
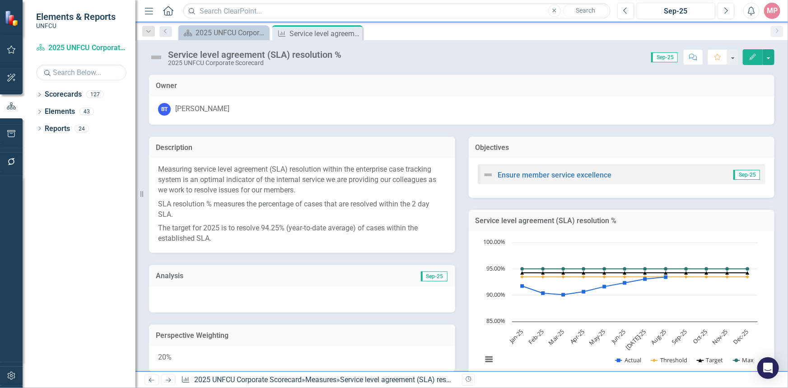
scroll to position [349, 0]
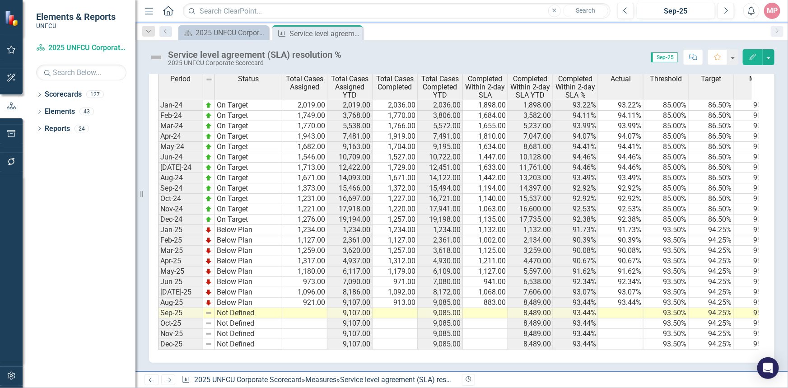
click at [309, 314] on td at bounding box center [304, 313] width 45 height 10
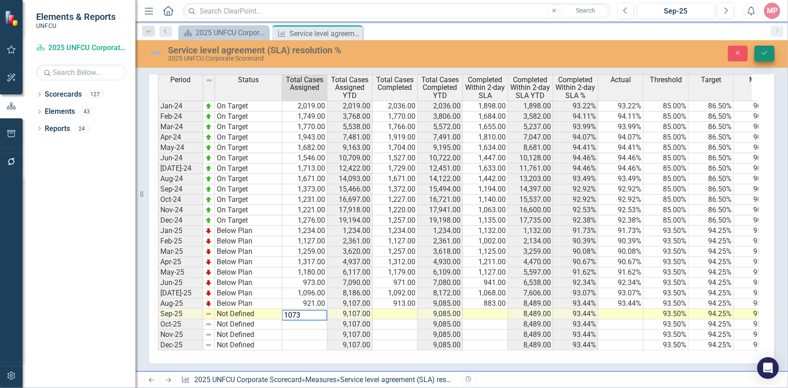
type textarea "1073"
click at [766, 53] on icon "submit" at bounding box center [764, 53] width 5 height 4
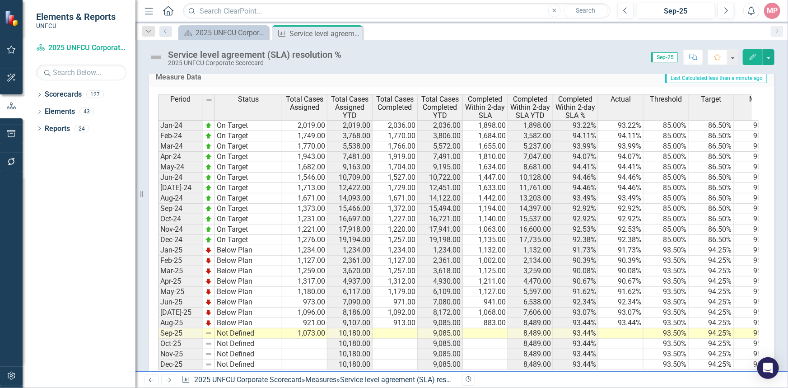
scroll to position [355, 0]
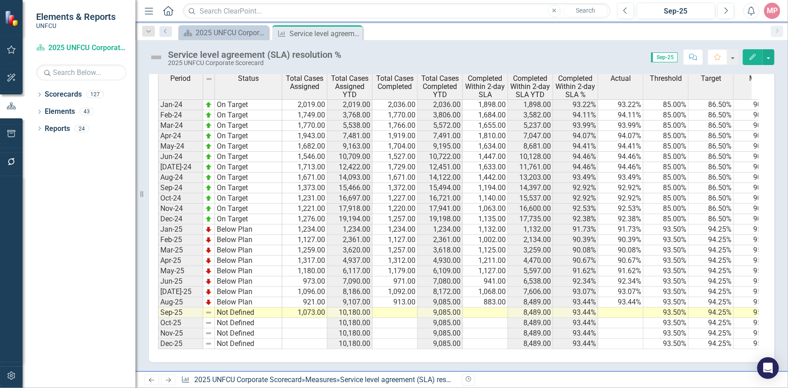
click at [395, 309] on td at bounding box center [395, 313] width 45 height 10
click at [393, 309] on td at bounding box center [395, 313] width 45 height 10
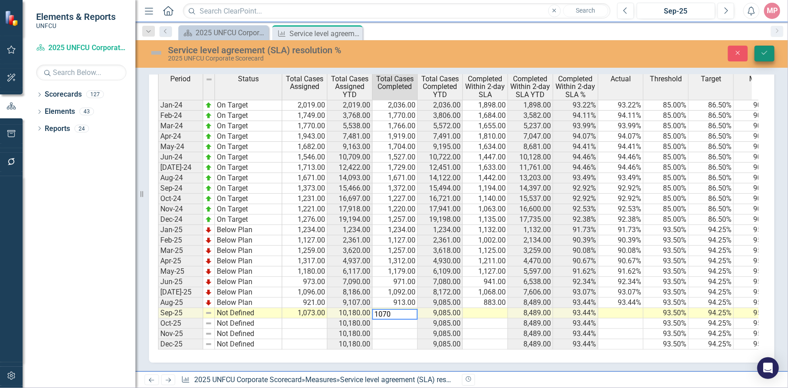
type textarea "1070"
click at [772, 55] on button "Save" at bounding box center [765, 54] width 20 height 16
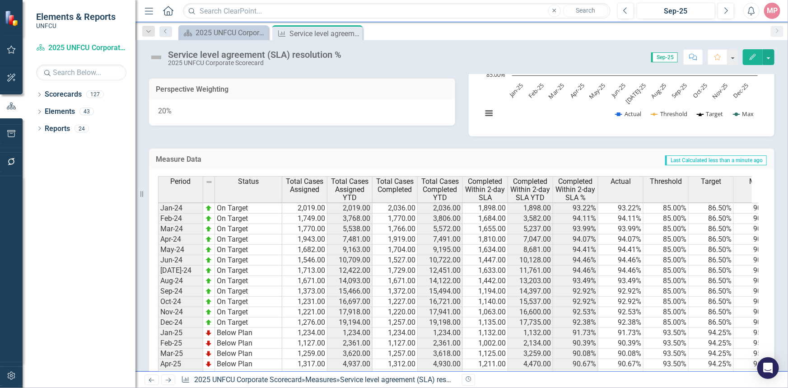
scroll to position [356, 0]
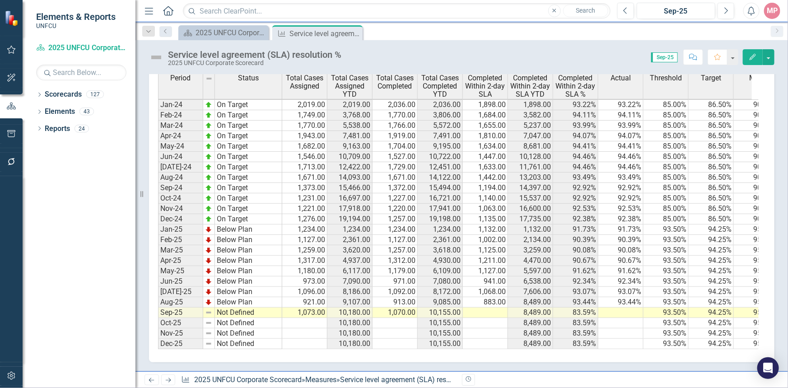
click at [492, 308] on td at bounding box center [485, 313] width 45 height 10
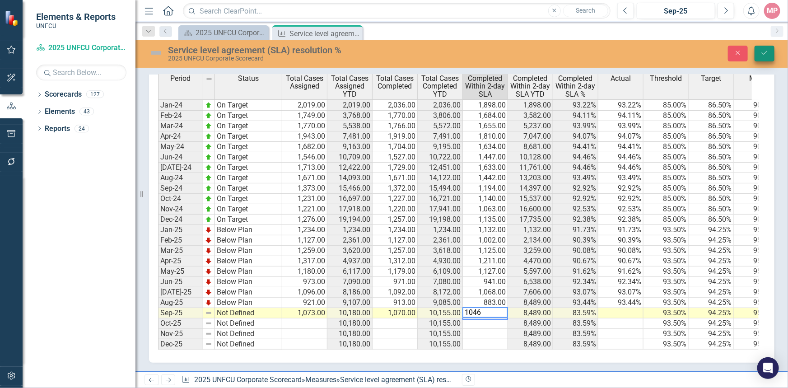
type textarea "1046"
click at [767, 56] on icon "Save" at bounding box center [765, 53] width 8 height 6
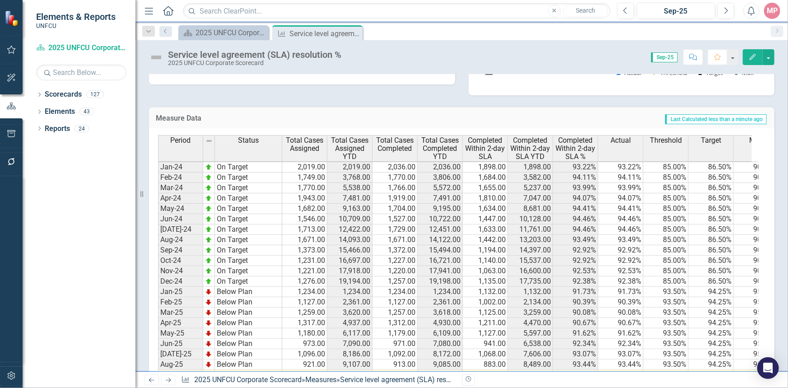
scroll to position [328, 0]
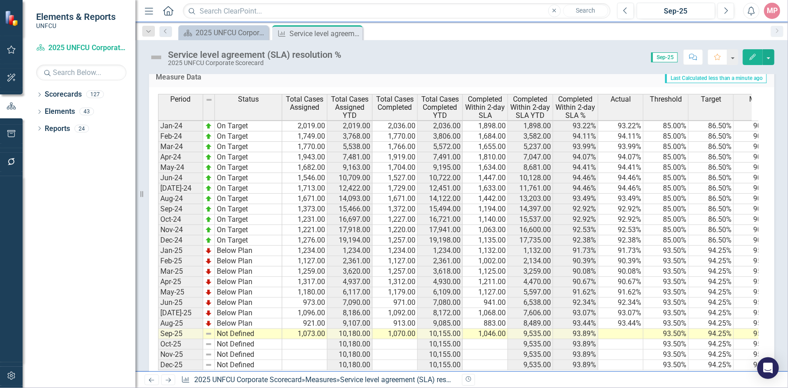
click at [629, 336] on td at bounding box center [621, 334] width 45 height 10
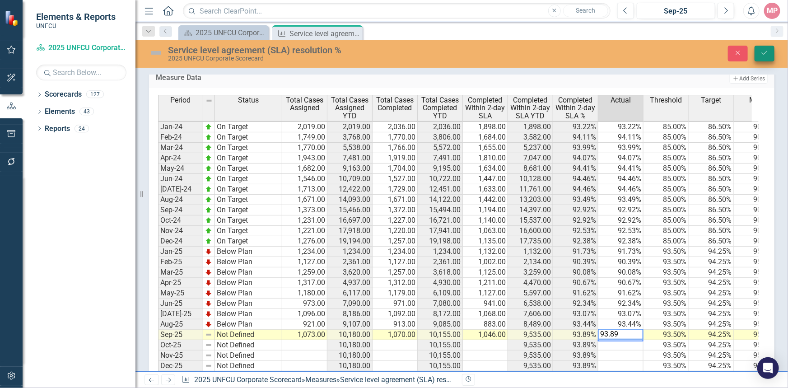
type textarea "93.89"
click at [768, 54] on icon "Save" at bounding box center [765, 53] width 8 height 6
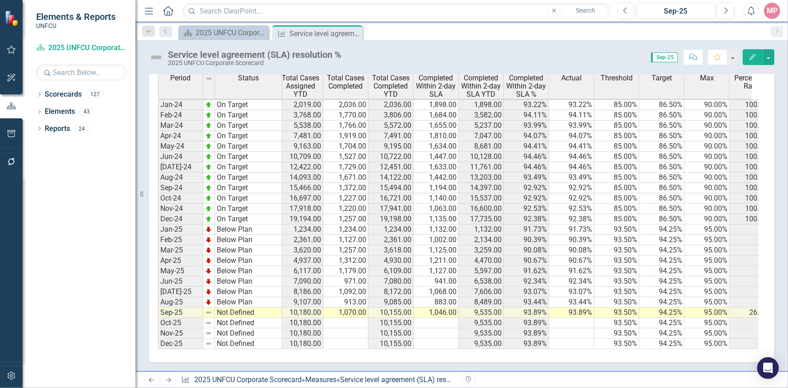
scroll to position [0, 0]
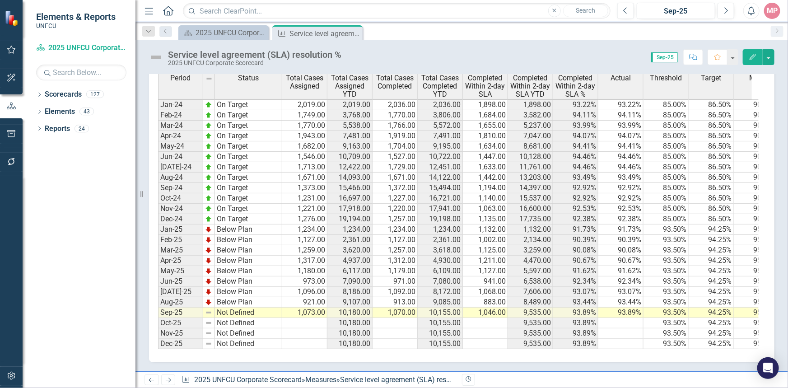
click at [231, 308] on td "Not Defined" at bounding box center [248, 313] width 67 height 10
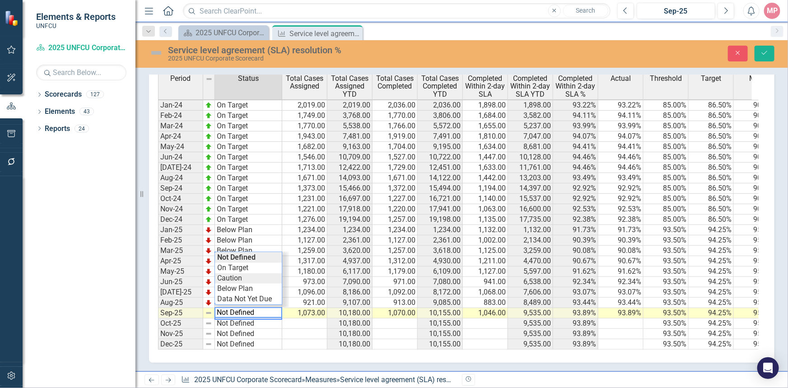
type textarea "Caution"
click at [242, 274] on div "Period Status Total Cases Assigned Total Cases Assigned YTD Total Cases Complet…" at bounding box center [458, 211] width 601 height 276
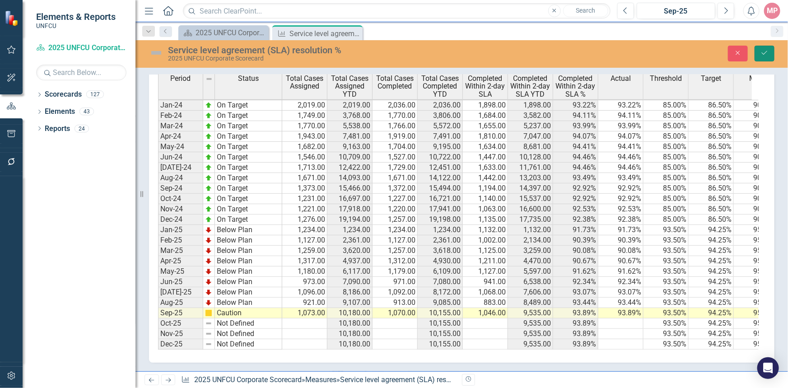
click at [764, 53] on icon "Save" at bounding box center [765, 53] width 8 height 6
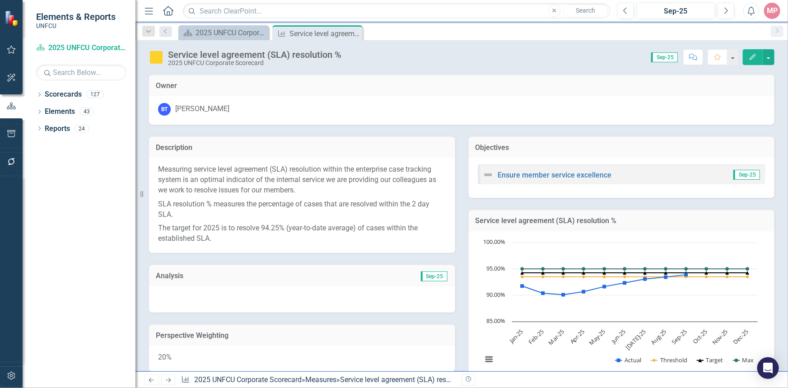
click at [429, 274] on span "Sep-25" at bounding box center [434, 276] width 27 height 10
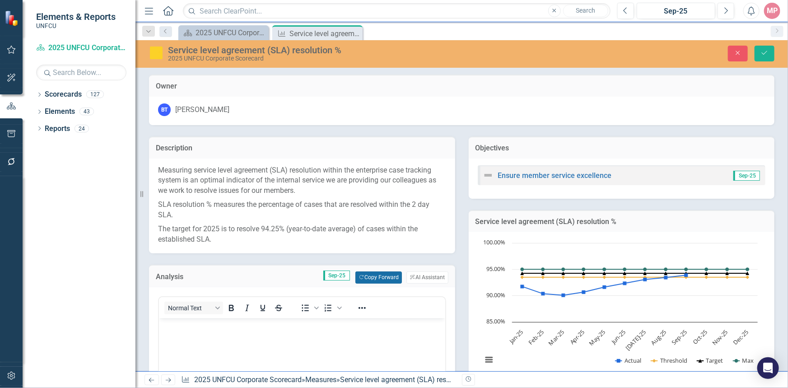
click at [374, 274] on button "Copy Forward Copy Forward" at bounding box center [379, 277] width 47 height 12
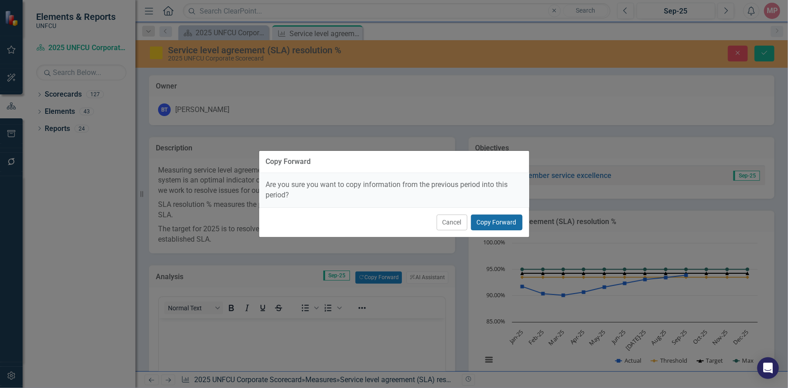
click at [490, 222] on button "Copy Forward" at bounding box center [496, 223] width 51 height 16
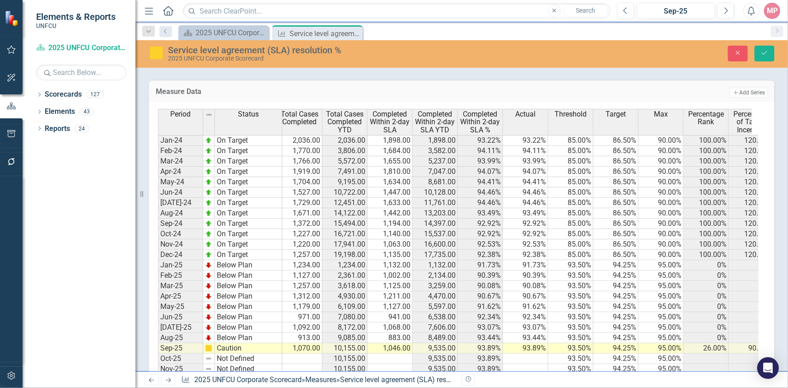
scroll to position [1, 95]
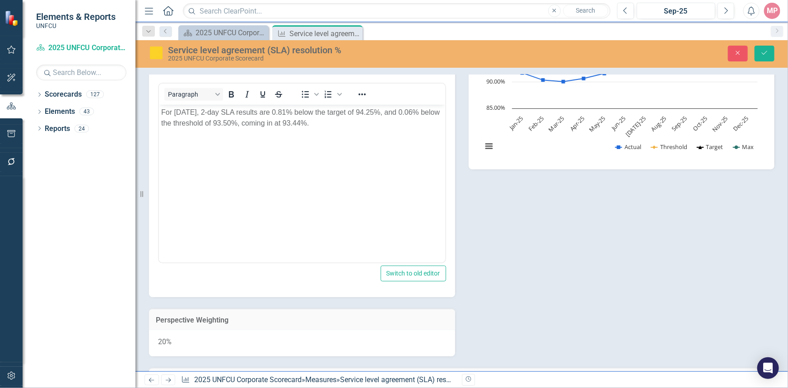
click at [321, 122] on p "For August 2025, 2-day SLA results are 0.81% below the target of 94.25%, and 0.…" at bounding box center [302, 118] width 282 height 22
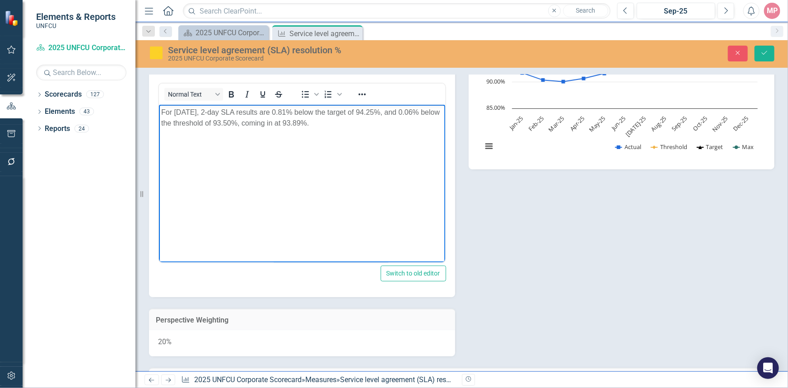
drag, startPoint x: 302, startPoint y: 111, endPoint x: 306, endPoint y: 104, distance: 7.8
click at [302, 111] on p "For August 2025, 2-day SLA results are 0.81% below the target of 94.25%, and 0.…" at bounding box center [302, 118] width 282 height 22
drag, startPoint x: 302, startPoint y: 110, endPoint x: 309, endPoint y: 107, distance: 7.9
click at [303, 110] on p "For August 2025, 2-day SLA results are 0.81% below the target of 94.25%, and 0.…" at bounding box center [302, 118] width 282 height 22
click at [427, 112] on p "For August 2025, 2-day SLA results are 0.36% below the target of 94.25%, and 0.…" at bounding box center [302, 118] width 282 height 22
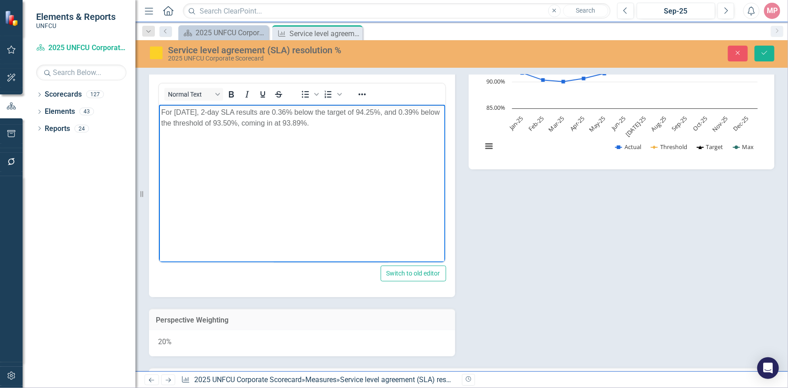
click at [179, 122] on p "For August 2025, 2-day SLA results are 0.36% below the target of 94.25%, and 0.…" at bounding box center [302, 118] width 282 height 22
drag, startPoint x: 195, startPoint y: 110, endPoint x: 198, endPoint y: 105, distance: 5.5
click at [195, 110] on p "For August 2025, 2-day SLA results are 0.36% below the target of 94.25%, and 0.…" at bounding box center [302, 118] width 282 height 22
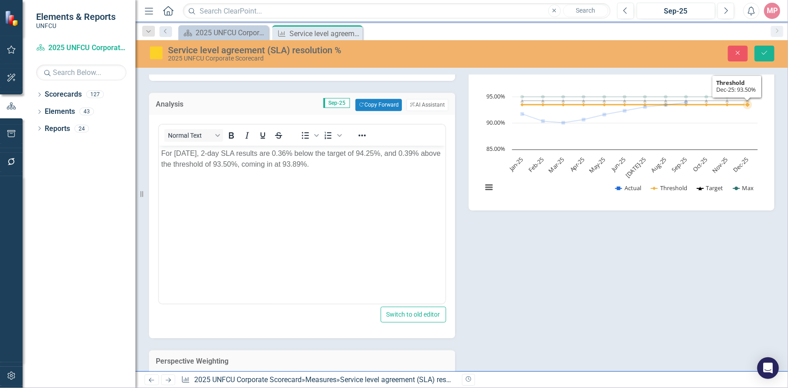
scroll to position [50, 0]
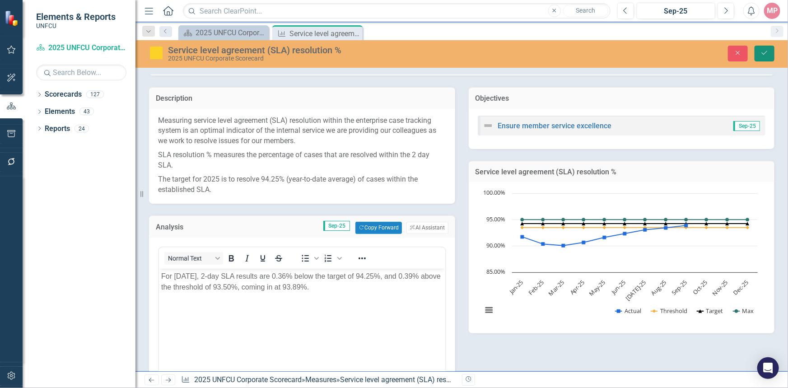
click at [768, 49] on button "Save" at bounding box center [765, 54] width 20 height 16
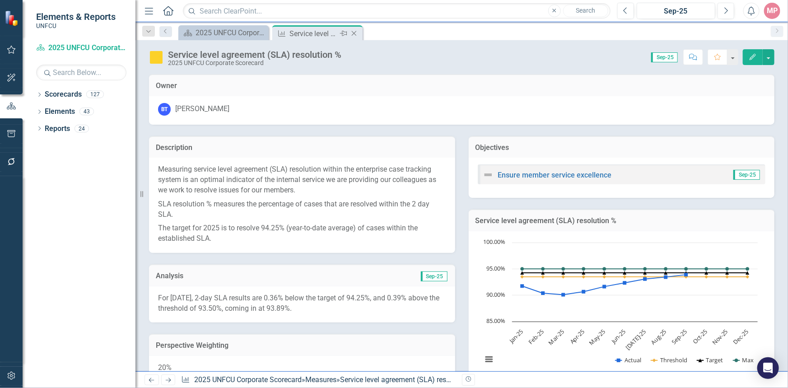
click at [355, 32] on icon "Close" at bounding box center [354, 33] width 9 height 7
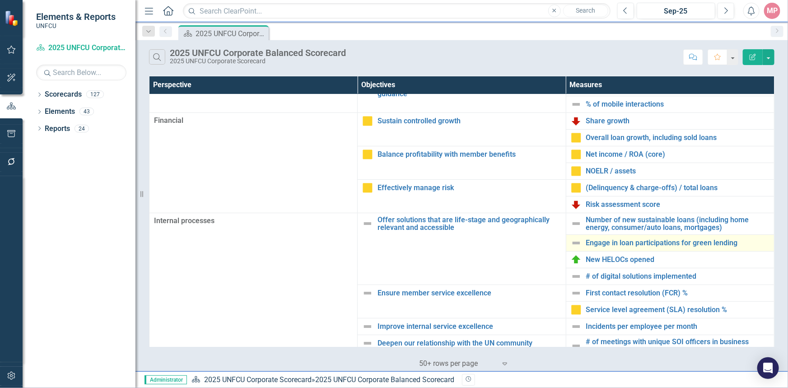
scroll to position [164, 0]
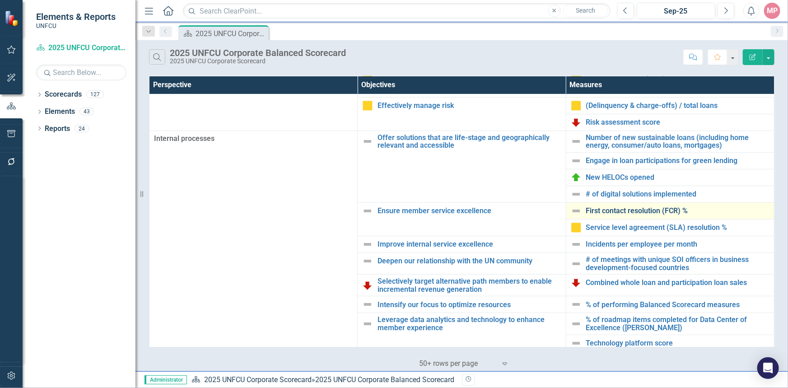
click at [601, 209] on link "First contact resolution (FCR) %" at bounding box center [677, 211] width 183 height 8
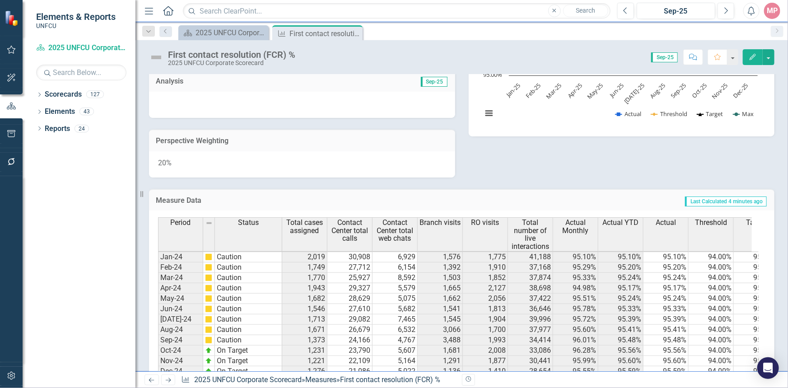
scroll to position [370, 0]
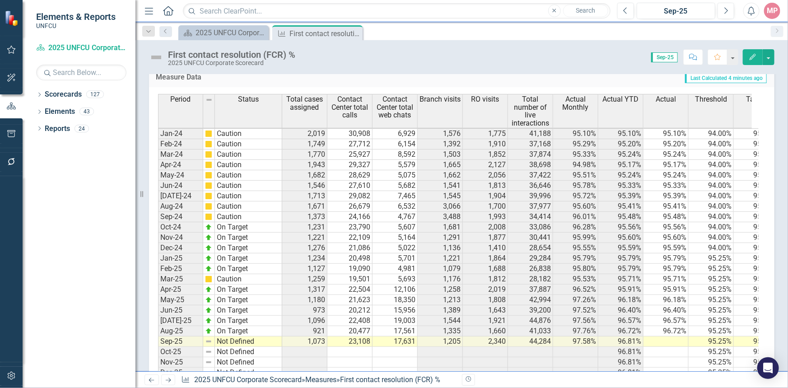
click at [678, 343] on td at bounding box center [666, 342] width 45 height 10
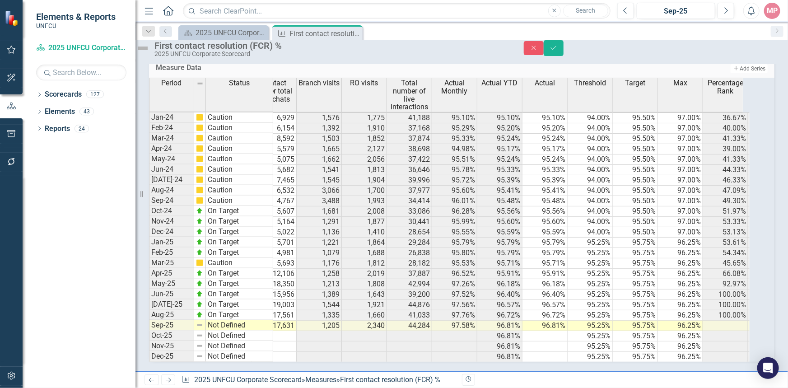
scroll to position [382, 0]
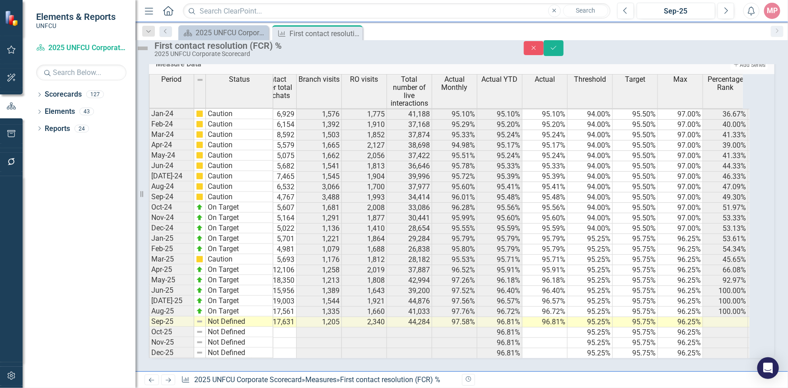
type textarea "96.81"
click at [234, 327] on td "Not Defined" at bounding box center [239, 322] width 67 height 10
click at [244, 285] on div "Period Status Total cases assigned Contact Center total calls Contact Center to…" at bounding box center [449, 216] width 601 height 284
click at [558, 51] on icon "Save" at bounding box center [554, 48] width 8 height 6
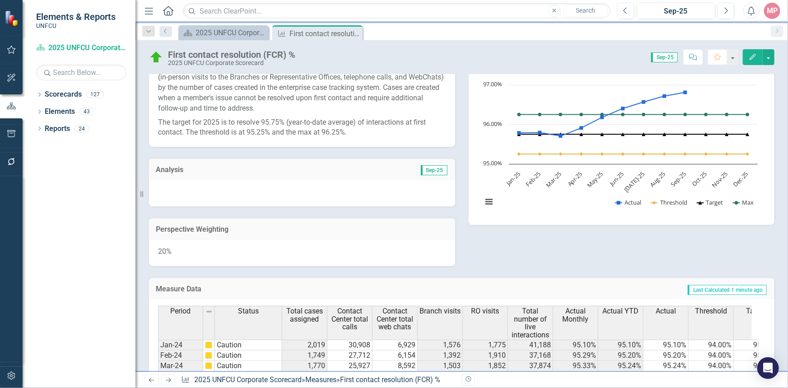
scroll to position [34, 0]
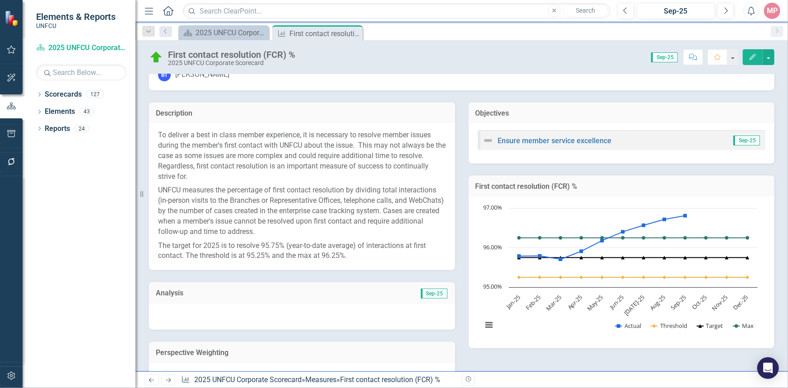
click at [429, 292] on span "Sep-25" at bounding box center [434, 294] width 27 height 10
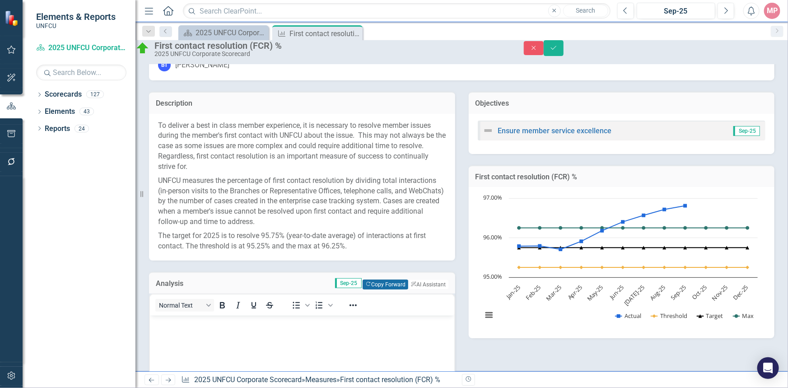
scroll to position [0, 0]
click at [366, 290] on button "Copy Forward Copy Forward" at bounding box center [386, 285] width 46 height 10
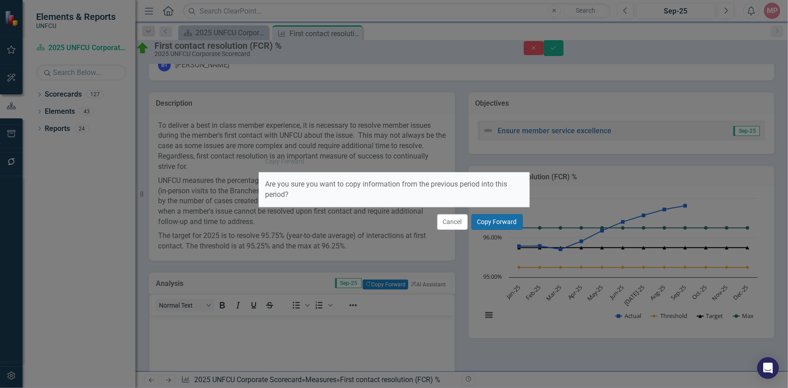
click at [497, 220] on button "Copy Forward" at bounding box center [497, 222] width 51 height 16
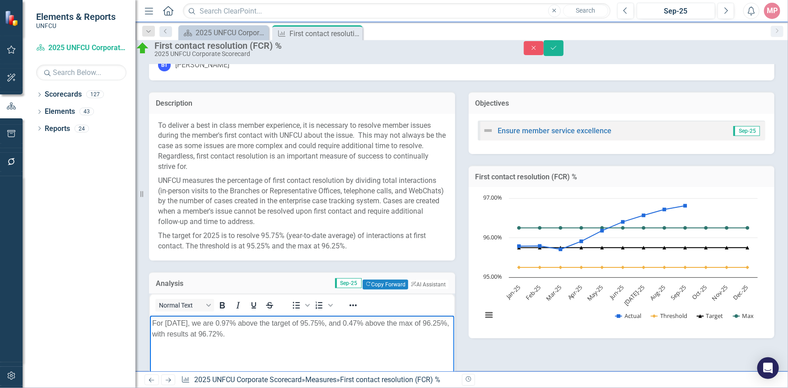
click at [246, 323] on p "For August 2025, we are 0.97% above the target of 95.75%, and 0.47% above the m…" at bounding box center [302, 329] width 300 height 22
drag, startPoint x: 372, startPoint y: 323, endPoint x: 372, endPoint y: 316, distance: 6.8
click at [372, 323] on p "For August 2025, we are 1.06% above the target of 95.75%, and 0.47% above the m…" at bounding box center [302, 329] width 300 height 22
click at [251, 332] on p "For August 2025, we are 1.06% above the target of 95.75%, and 0.56% above the m…" at bounding box center [302, 329] width 300 height 22
click at [188, 321] on p "For August 2025, we are 1.06% above the target of 95.75%, and 0.56% above the m…" at bounding box center [302, 329] width 300 height 22
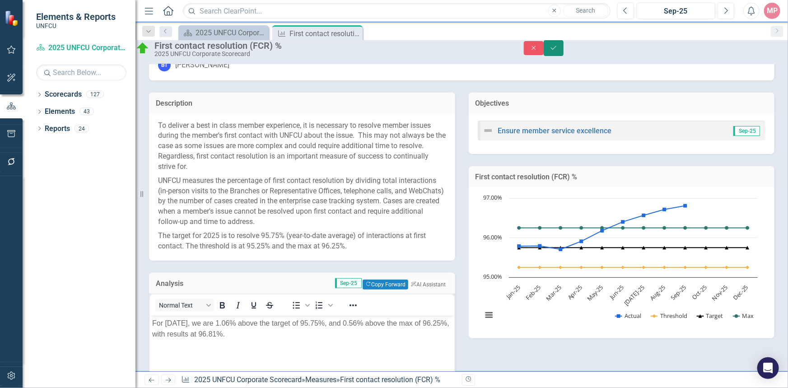
click at [558, 50] on icon "Save" at bounding box center [554, 48] width 8 height 6
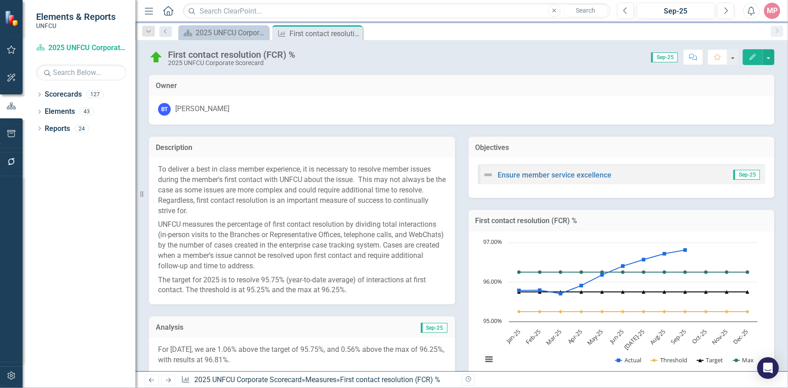
scroll to position [205, 0]
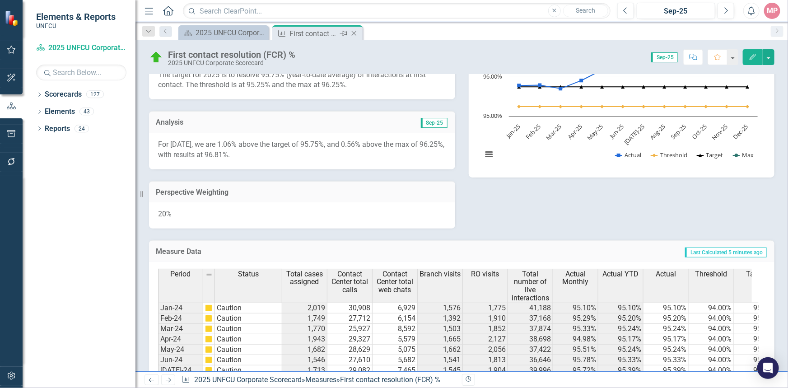
click at [354, 33] on icon "Close" at bounding box center [354, 33] width 9 height 7
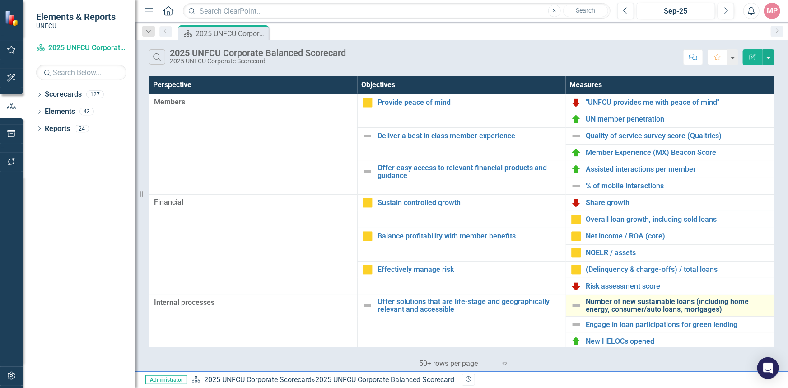
scroll to position [82, 0]
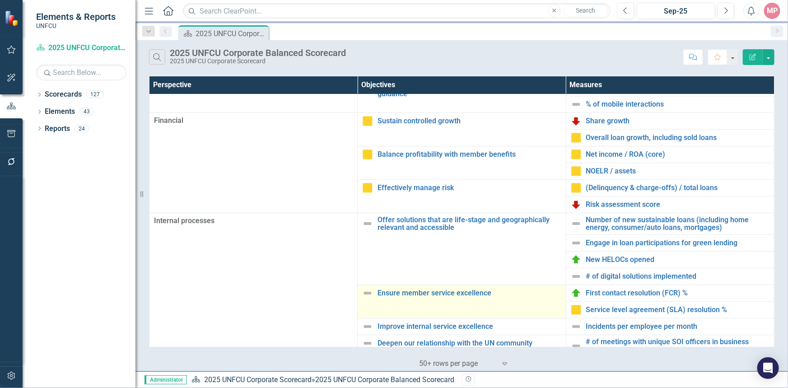
click at [366, 293] on img at bounding box center [367, 293] width 11 height 11
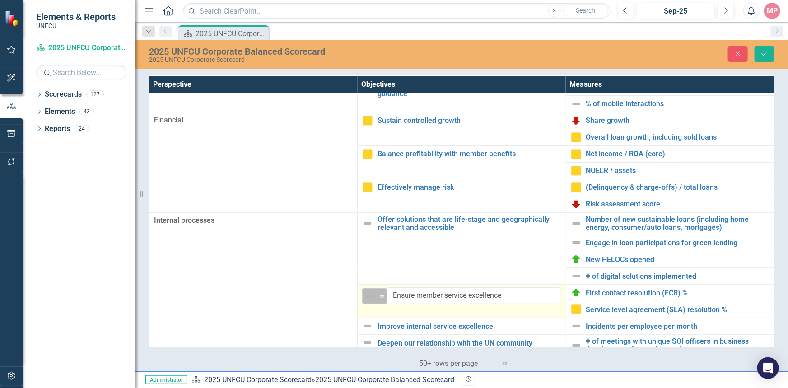
click at [378, 294] on icon "Expand" at bounding box center [382, 296] width 9 height 7
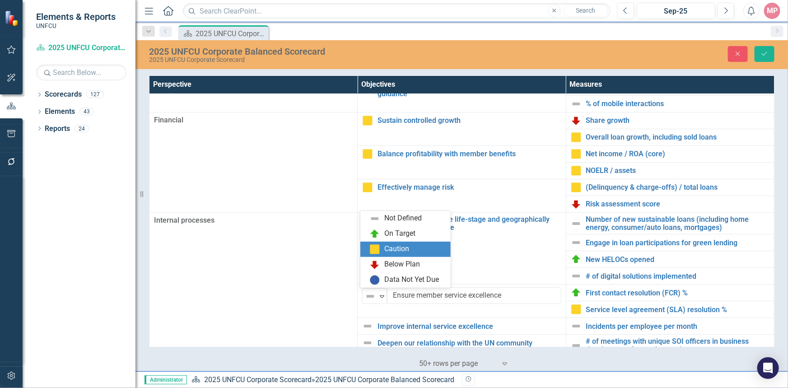
click at [391, 246] on div "Caution" at bounding box center [397, 249] width 25 height 10
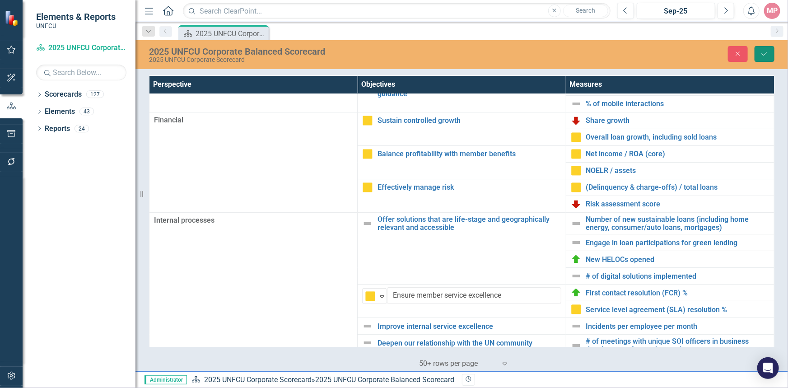
click at [764, 53] on icon "Save" at bounding box center [765, 54] width 8 height 6
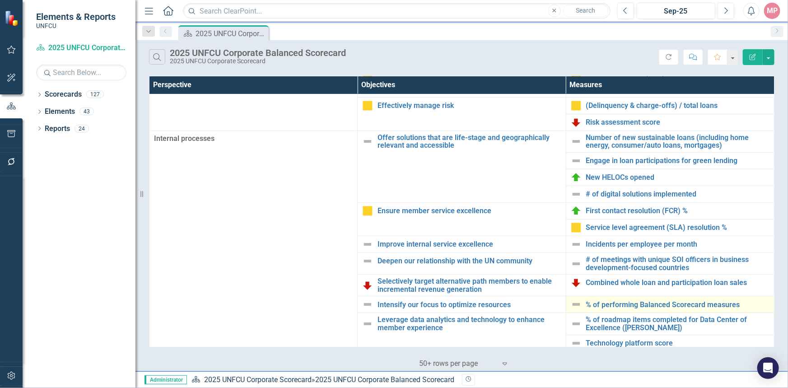
scroll to position [223, 0]
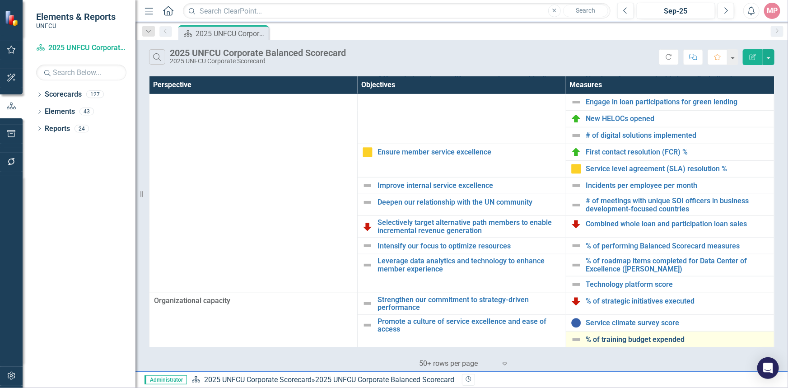
click at [636, 340] on link "% of training budget expended" at bounding box center [677, 340] width 183 height 8
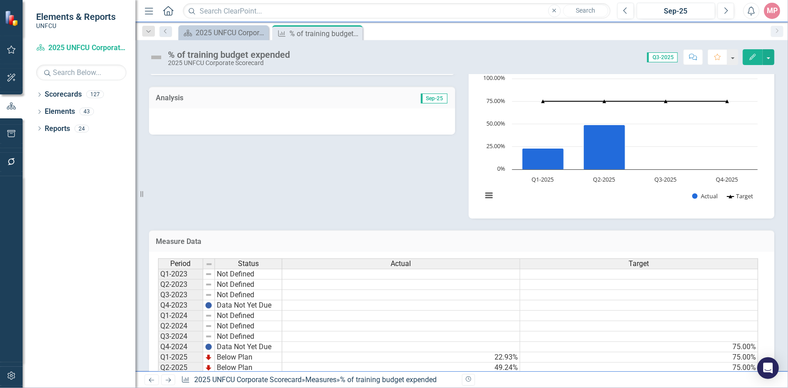
scroll to position [215, 0]
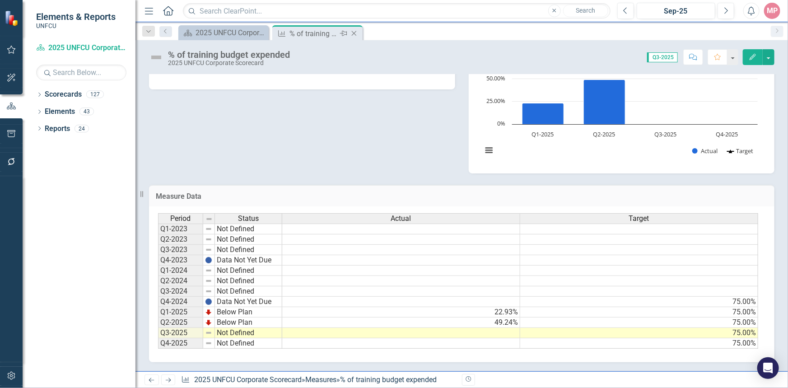
click at [354, 33] on icon at bounding box center [354, 33] width 5 height 5
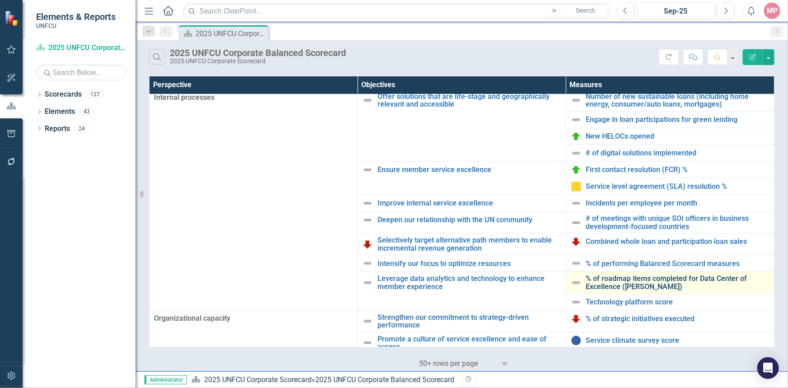
scroll to position [223, 0]
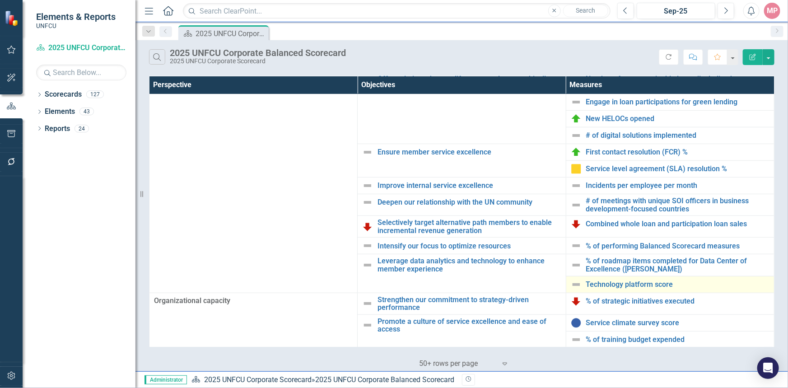
click at [627, 288] on div "Technology platform score" at bounding box center [670, 284] width 199 height 11
click at [647, 282] on link "Technology platform score" at bounding box center [677, 285] width 183 height 8
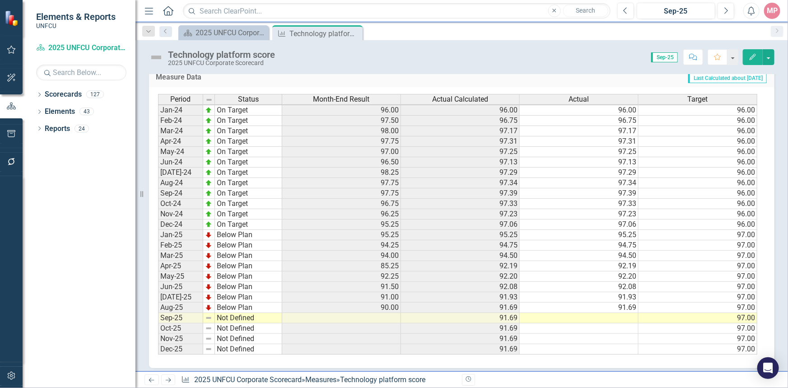
scroll to position [340, 0]
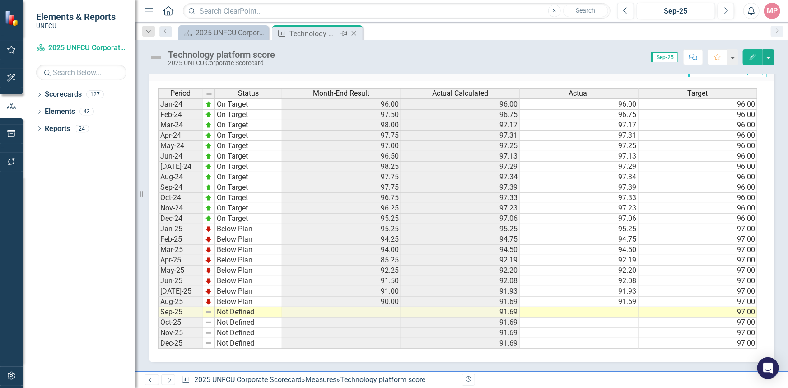
click at [352, 32] on icon at bounding box center [354, 33] width 5 height 5
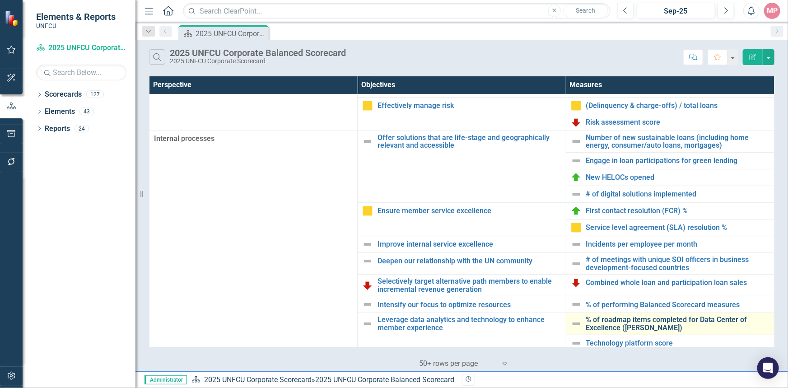
scroll to position [223, 0]
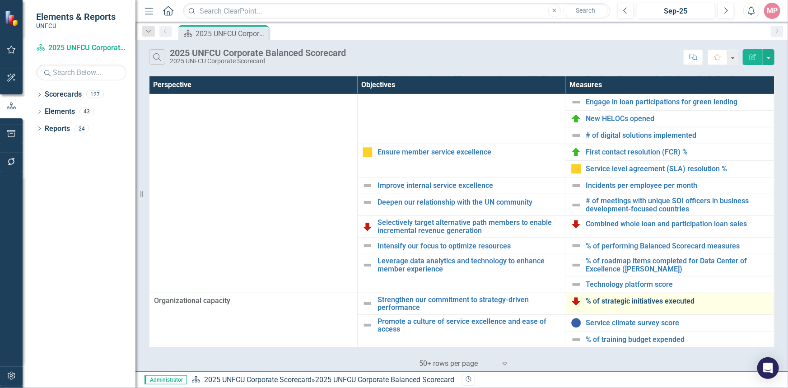
click at [631, 301] on link "% of strategic initiatives executed" at bounding box center [677, 301] width 183 height 8
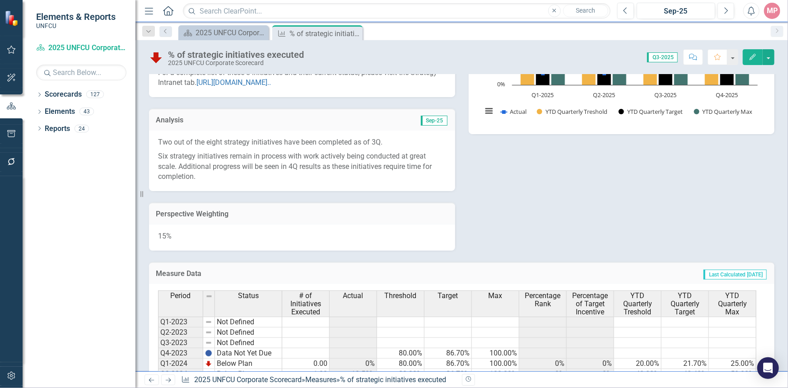
scroll to position [344, 0]
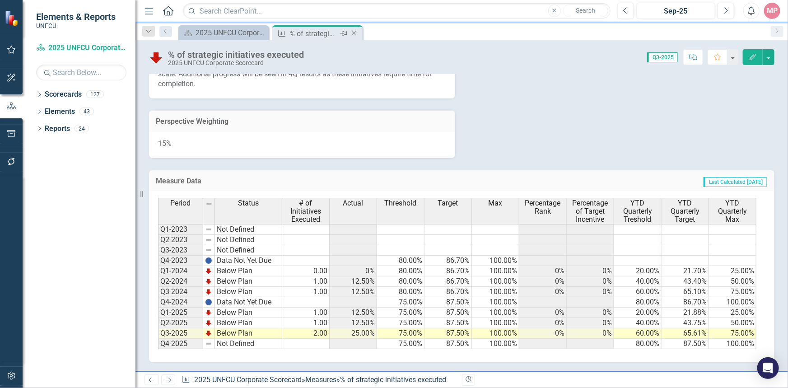
click at [355, 33] on icon "Close" at bounding box center [354, 33] width 9 height 7
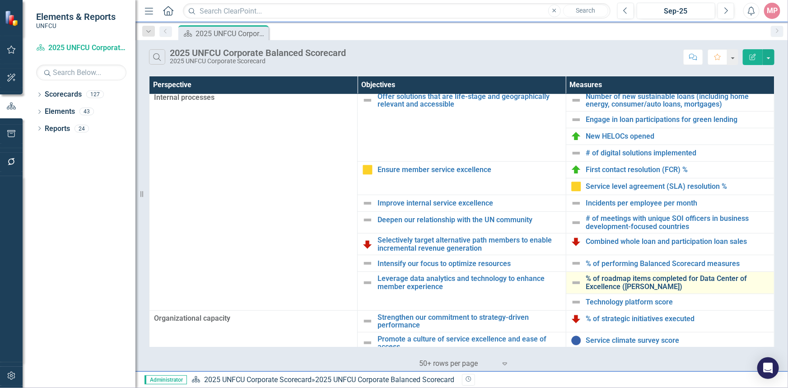
scroll to position [223, 0]
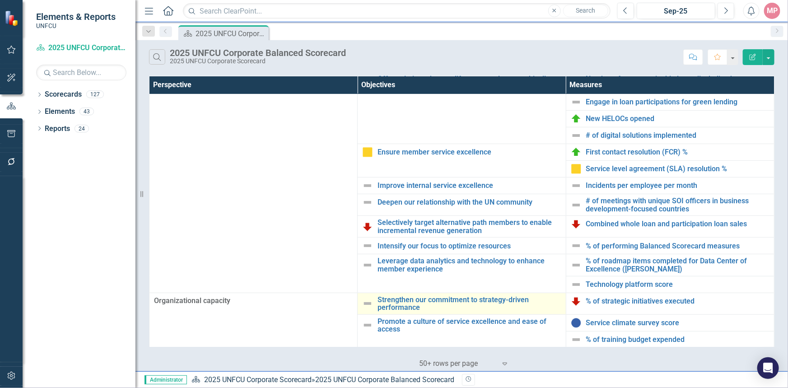
click at [367, 303] on img at bounding box center [367, 303] width 11 height 11
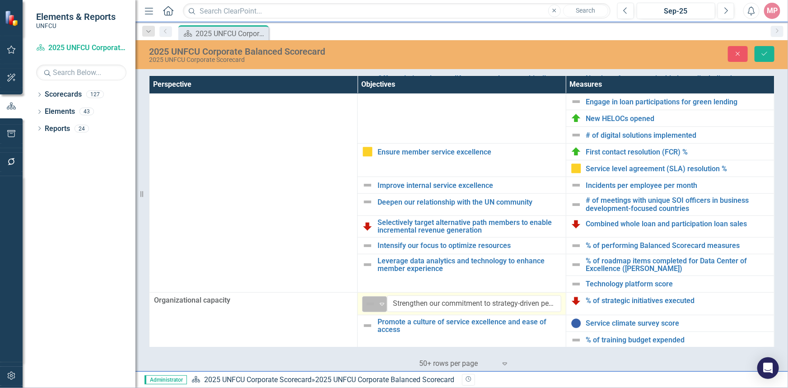
click at [378, 304] on icon "Expand" at bounding box center [382, 303] width 9 height 7
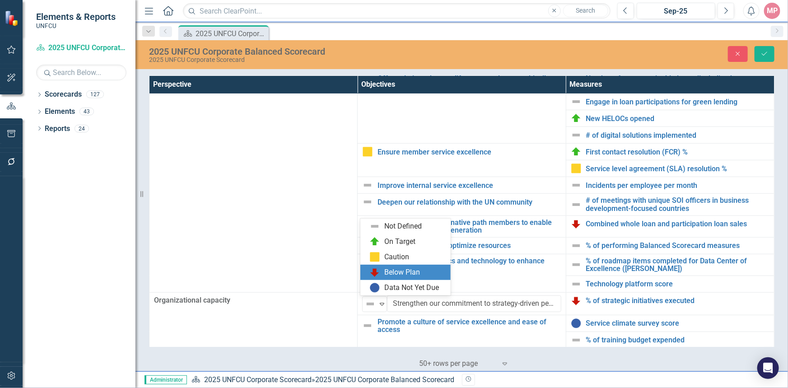
click at [387, 269] on div "Below Plan" at bounding box center [403, 272] width 36 height 10
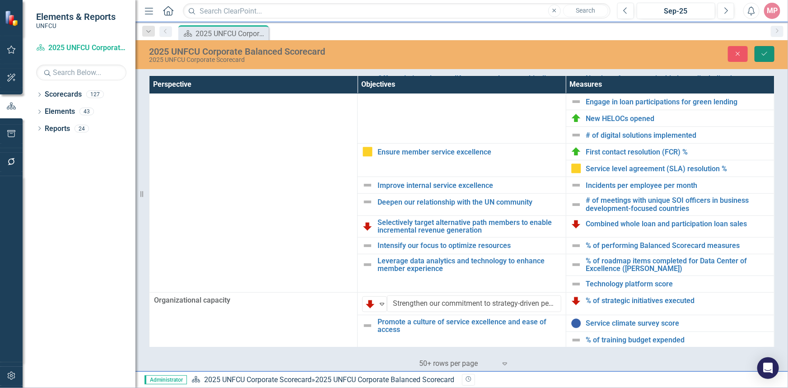
click at [767, 53] on icon "Save" at bounding box center [765, 54] width 8 height 6
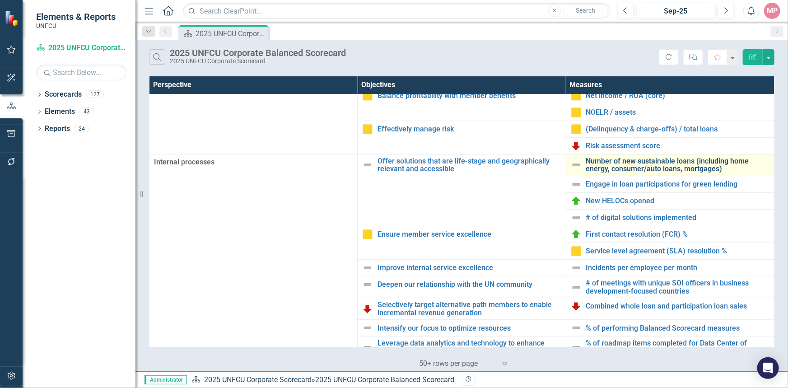
scroll to position [99, 0]
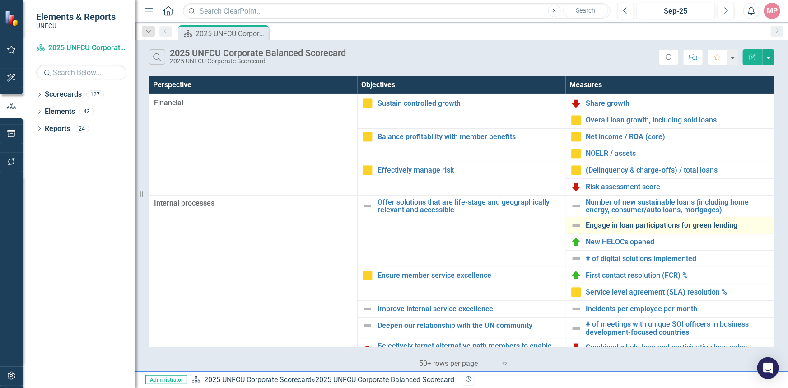
click at [637, 227] on link "Engage in loan participations for green lending" at bounding box center [677, 225] width 183 height 8
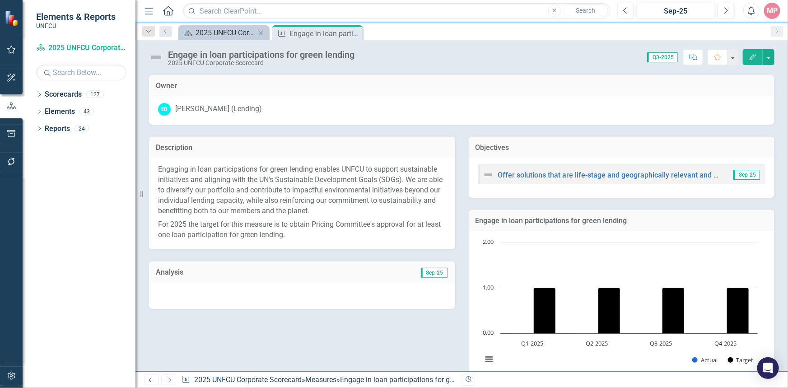
click at [237, 35] on div "2025 UNFCU Corporate Balanced Scorecard" at bounding box center [226, 32] width 60 height 11
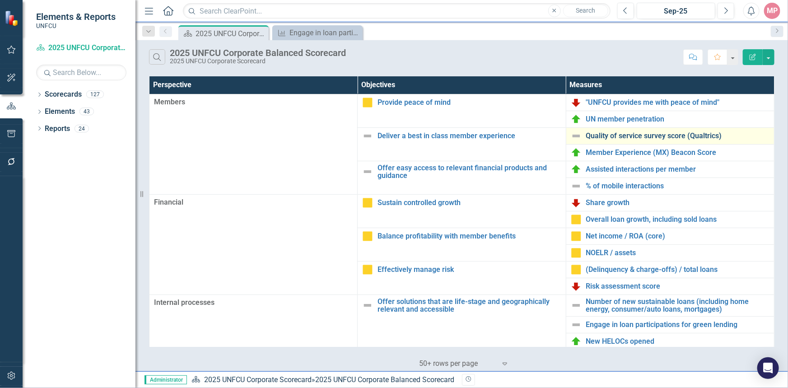
click at [617, 133] on div "Quality of service survey score (Qualtrics)" at bounding box center [670, 136] width 199 height 11
click at [618, 135] on link "Quality of service survey score (Qualtrics)" at bounding box center [677, 136] width 183 height 8
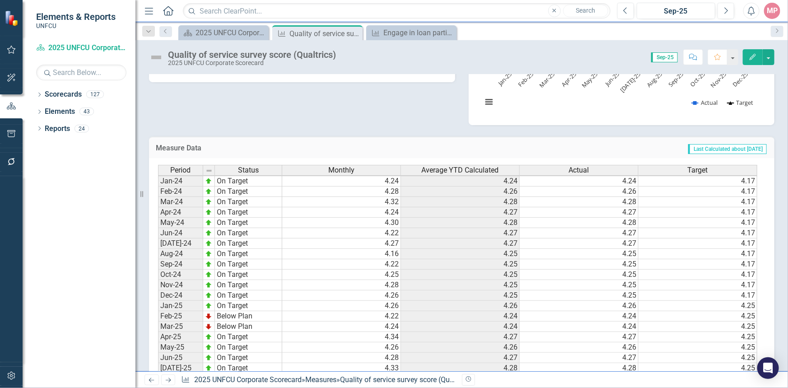
scroll to position [340, 0]
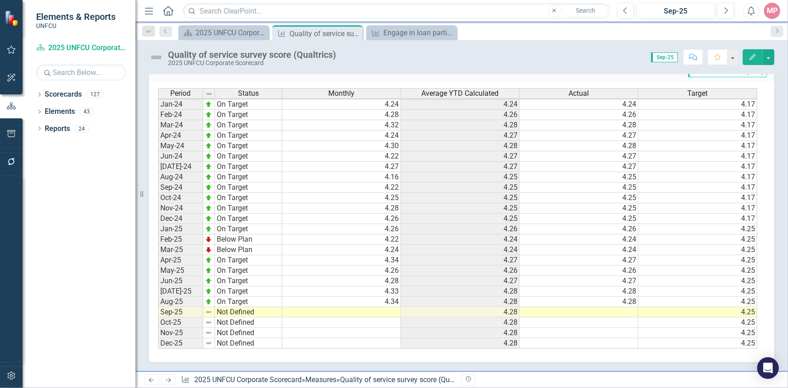
click at [386, 310] on td at bounding box center [341, 312] width 119 height 10
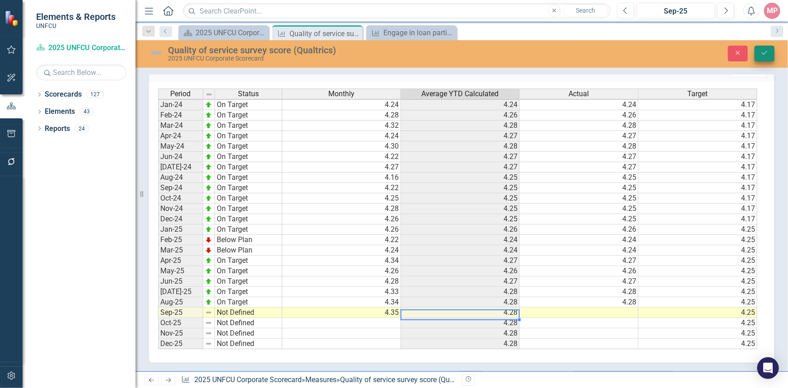
type textarea "4.35"
click at [767, 50] on icon "Save" at bounding box center [765, 53] width 8 height 6
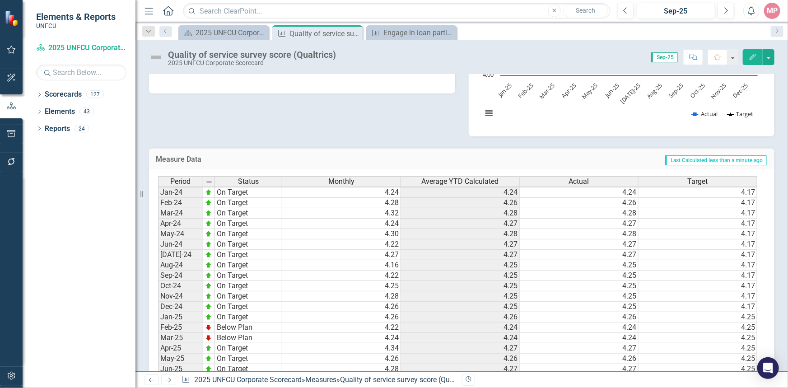
scroll to position [340, 0]
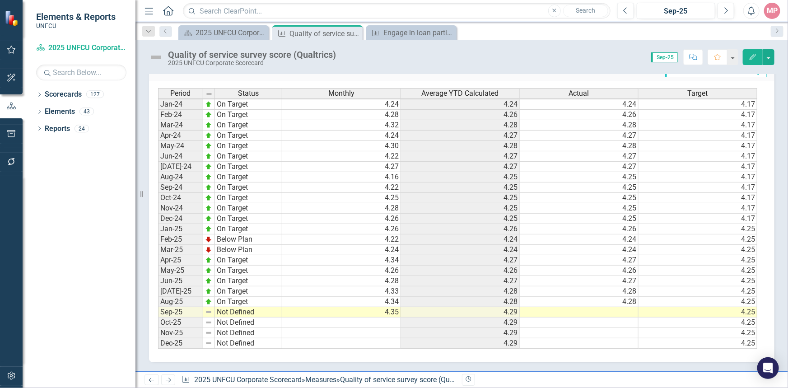
click at [613, 307] on td at bounding box center [579, 312] width 119 height 10
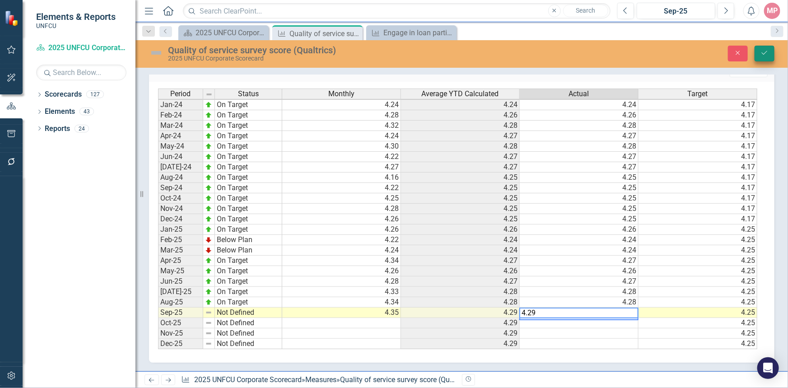
type textarea "4.29"
click at [768, 51] on icon "Save" at bounding box center [765, 53] width 8 height 6
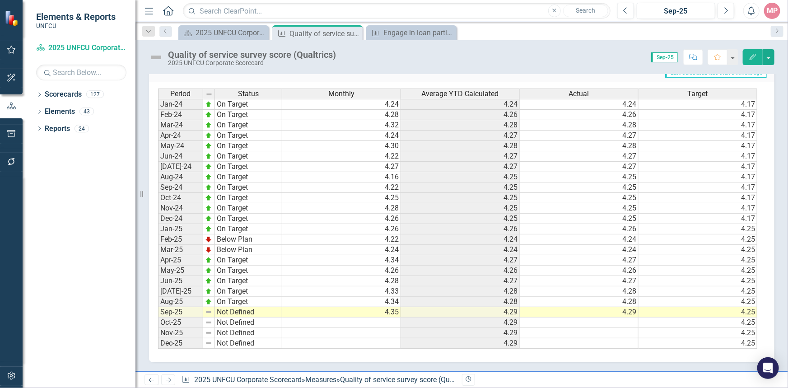
scroll to position [0, 5]
click at [242, 307] on td "Not Defined" at bounding box center [248, 312] width 67 height 10
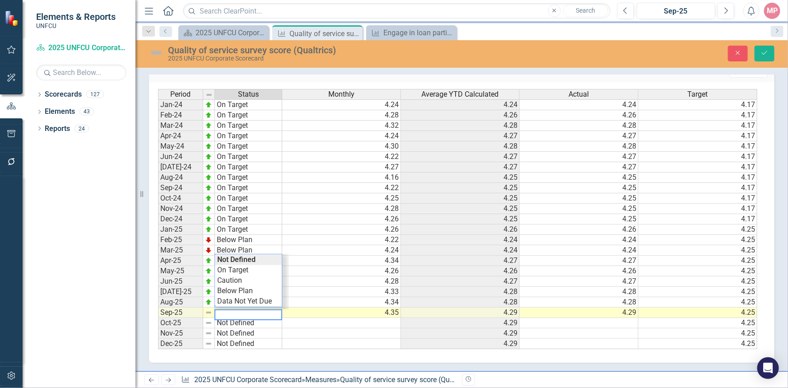
click at [242, 266] on div "Period Status Monthly Average YTD Calculated Actual Target Jan-24 On Target 4.2…" at bounding box center [458, 219] width 601 height 261
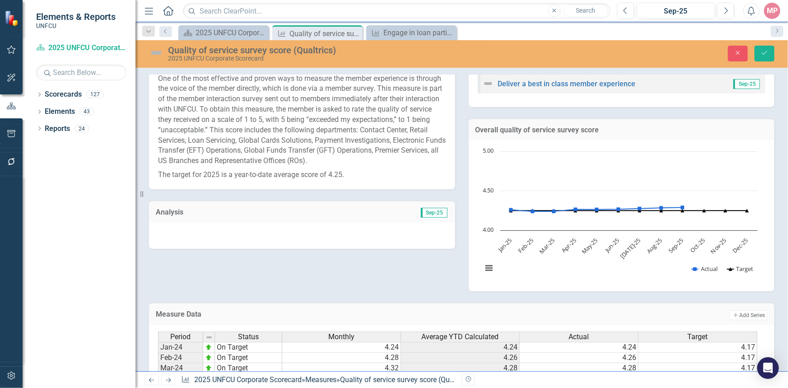
scroll to position [61, 0]
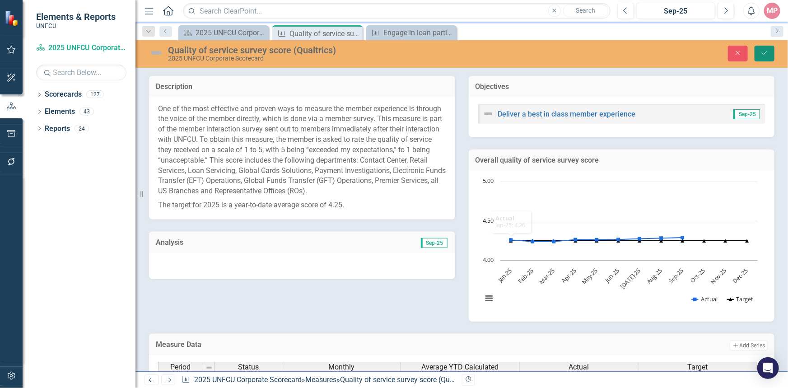
click at [765, 55] on icon "Save" at bounding box center [765, 53] width 8 height 6
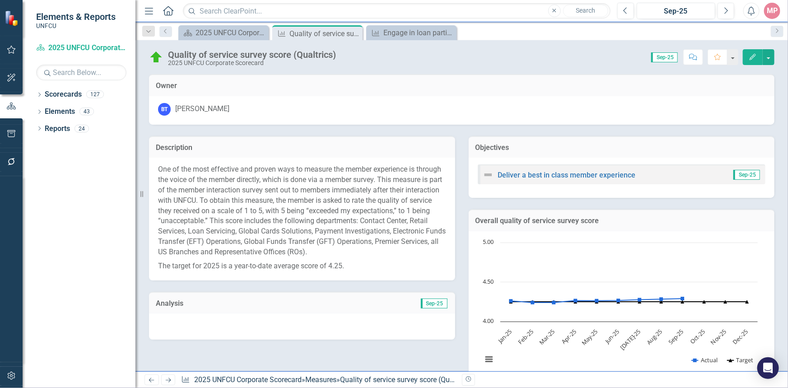
click at [433, 304] on span "Sep-25" at bounding box center [434, 304] width 27 height 10
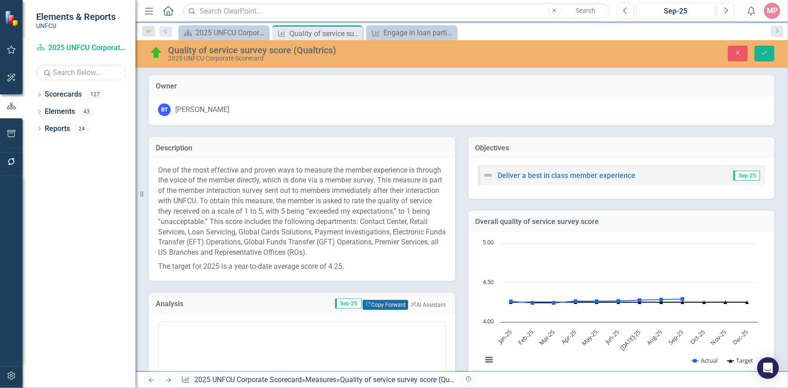
scroll to position [0, 0]
click at [374, 305] on button "Copy Forward Copy Forward" at bounding box center [386, 305] width 46 height 10
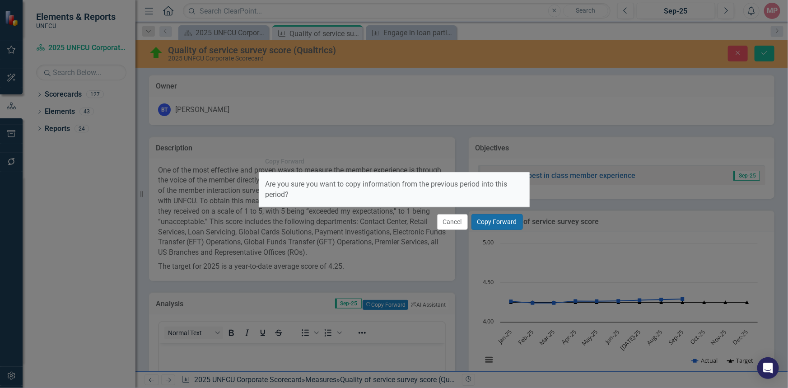
click at [512, 223] on button "Copy Forward" at bounding box center [497, 222] width 51 height 16
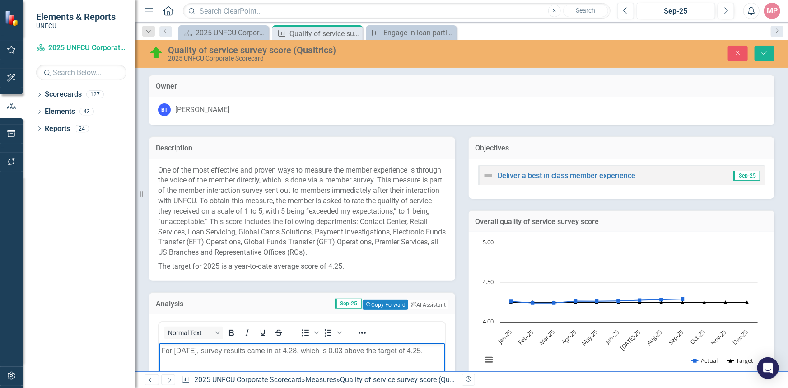
drag, startPoint x: 196, startPoint y: 350, endPoint x: 197, endPoint y: 345, distance: 5.5
click at [196, 349] on p "For August 2025, survey results came in at 4.28, which is 0.03 above the target…" at bounding box center [302, 350] width 282 height 11
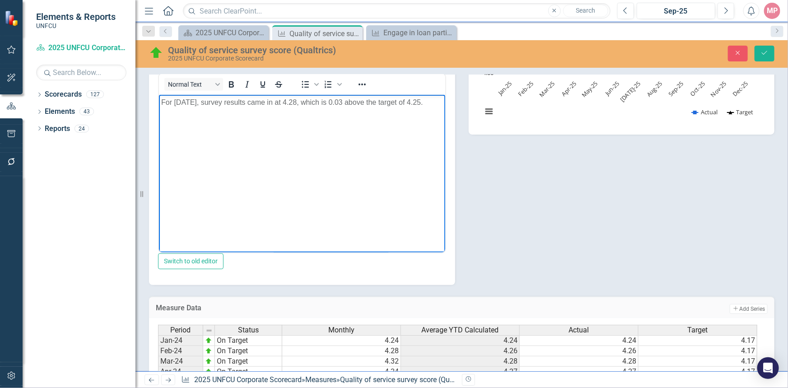
scroll to position [167, 0]
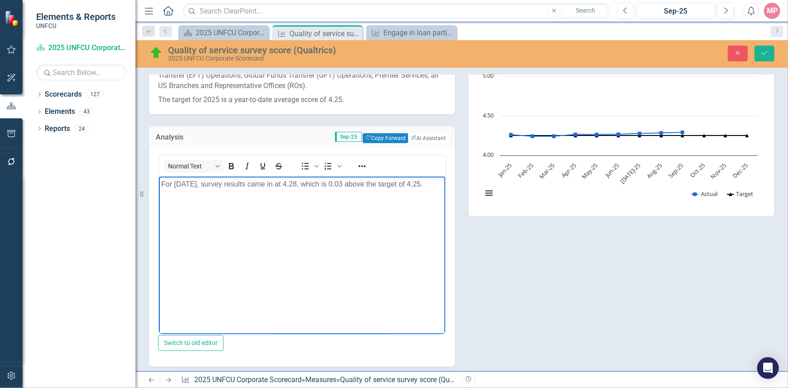
drag, startPoint x: 326, startPoint y: 183, endPoint x: 327, endPoint y: 179, distance: 4.6
click at [325, 182] on p "For September 2025, survey results came in at 4.28, which is 0.03 above the tar…" at bounding box center [302, 183] width 282 height 11
drag, startPoint x: 370, startPoint y: 184, endPoint x: 374, endPoint y: 178, distance: 6.7
click at [374, 178] on p "For September 2025, survey results came in at 4.29, which is 0.03 above the tar…" at bounding box center [302, 183] width 282 height 11
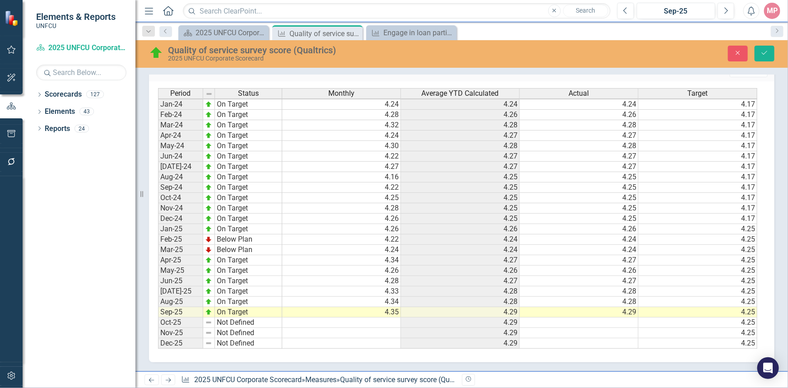
scroll to position [1, 0]
click at [766, 51] on icon "Save" at bounding box center [765, 53] width 8 height 6
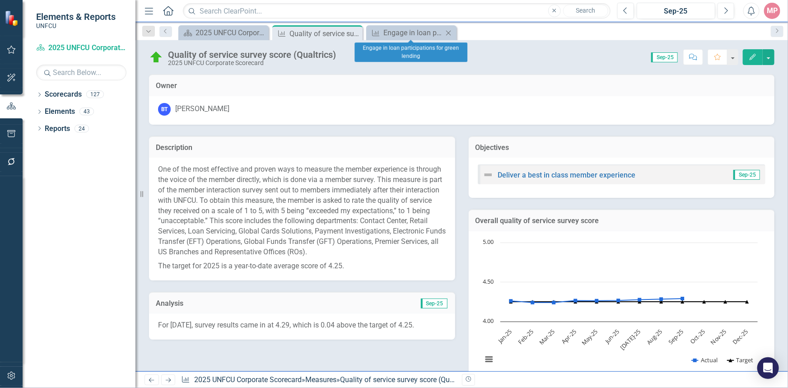
click at [448, 33] on icon at bounding box center [448, 32] width 5 height 5
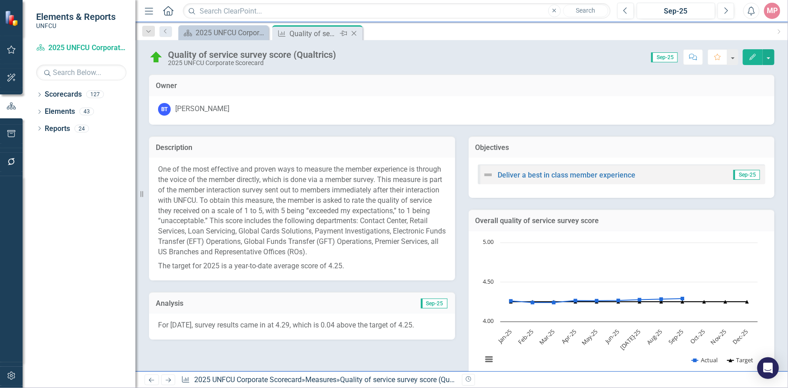
click at [356, 35] on icon at bounding box center [354, 33] width 5 height 5
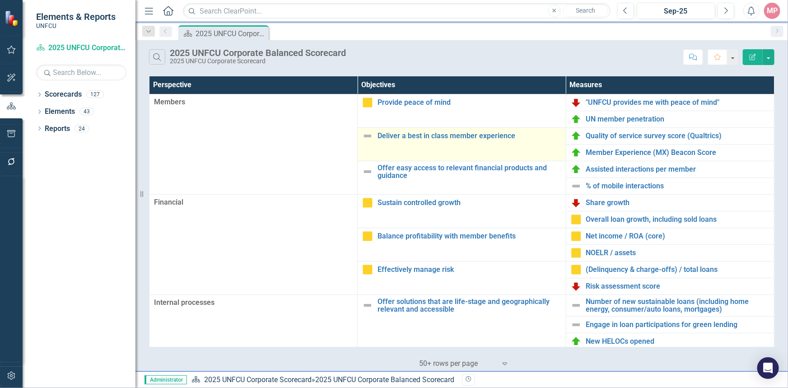
click at [363, 135] on img at bounding box center [367, 136] width 11 height 11
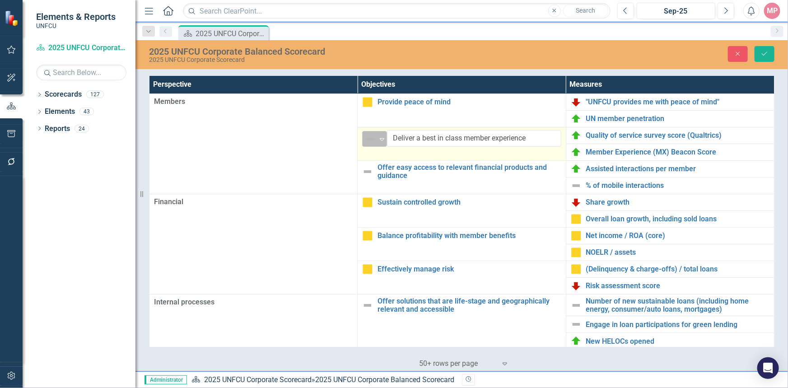
click at [372, 139] on img at bounding box center [370, 139] width 11 height 11
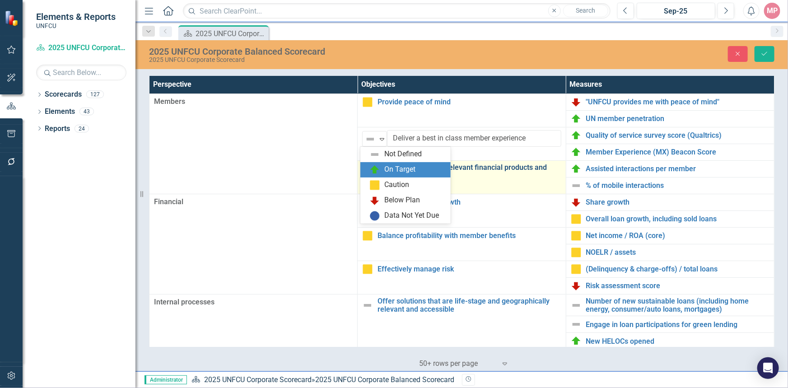
click at [385, 170] on div "On Target" at bounding box center [400, 169] width 31 height 10
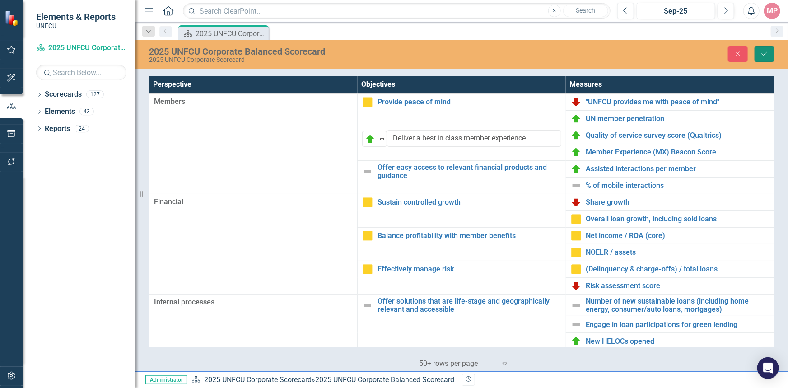
click at [763, 53] on icon "Save" at bounding box center [765, 54] width 8 height 6
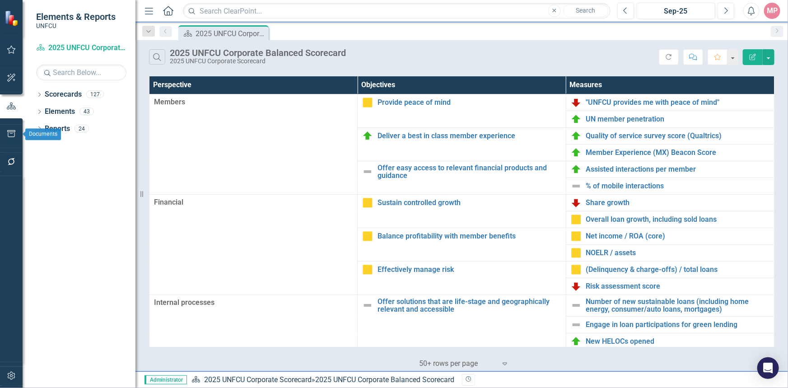
click at [9, 130] on icon "button" at bounding box center [11, 133] width 9 height 7
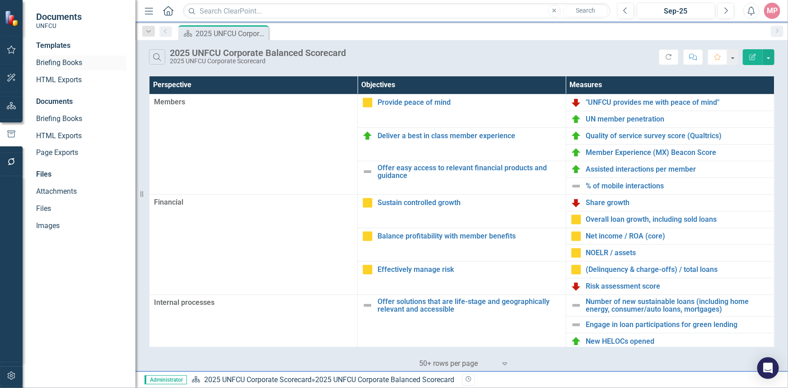
click at [78, 63] on link "Briefing Books" at bounding box center [81, 63] width 90 height 10
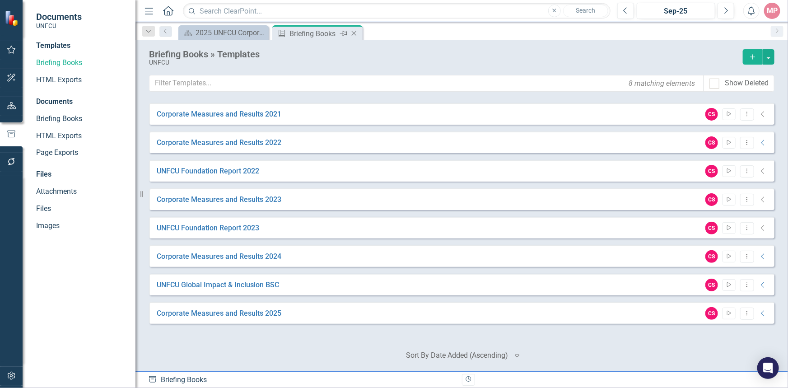
click at [354, 33] on icon at bounding box center [354, 33] width 5 height 5
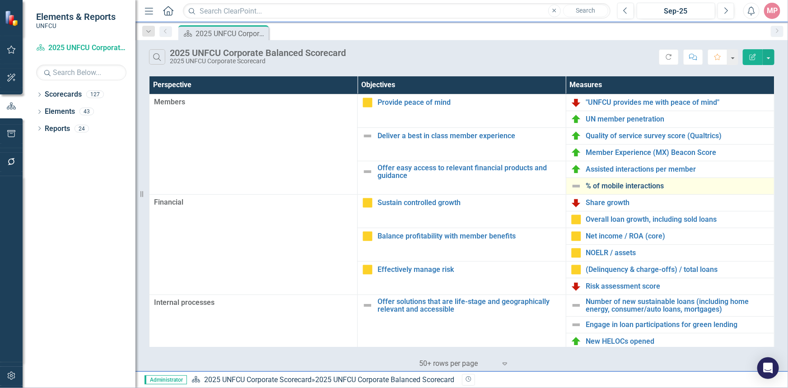
click at [630, 184] on link "% of mobile interactions" at bounding box center [677, 186] width 183 height 8
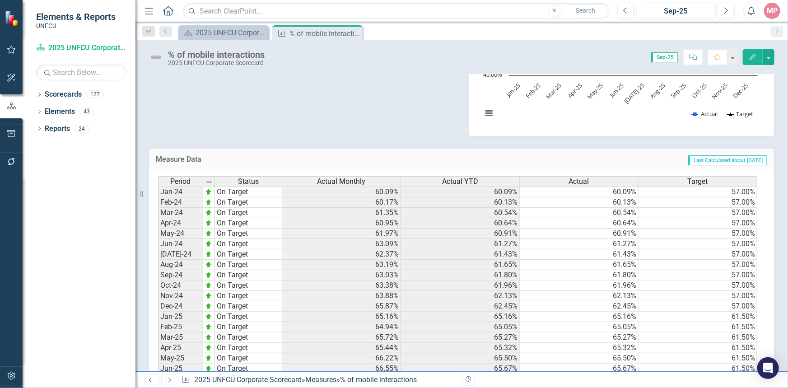
scroll to position [339, 0]
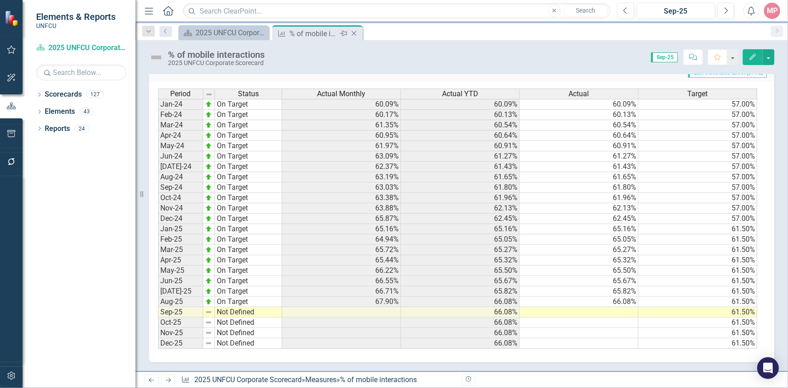
click at [356, 32] on icon "Close" at bounding box center [354, 33] width 9 height 7
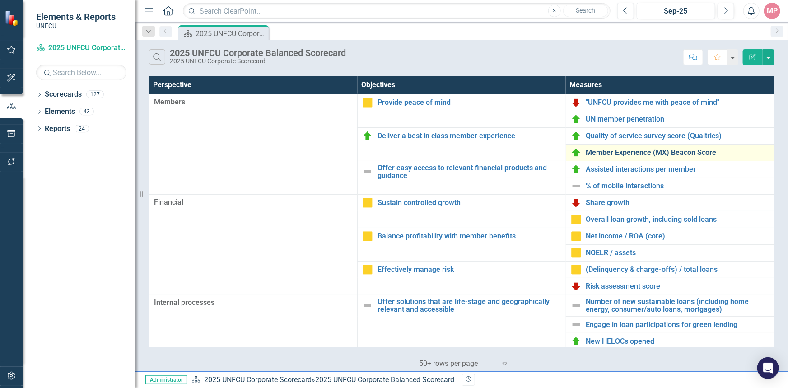
click at [624, 154] on link "Member Experience (MX) Beacon Score" at bounding box center [677, 153] width 183 height 8
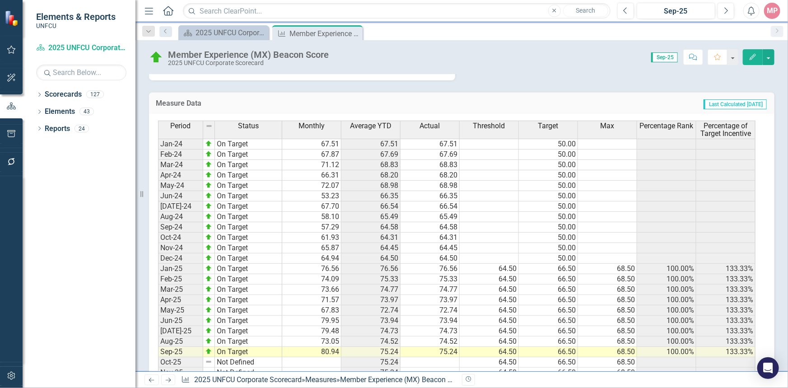
scroll to position [575, 0]
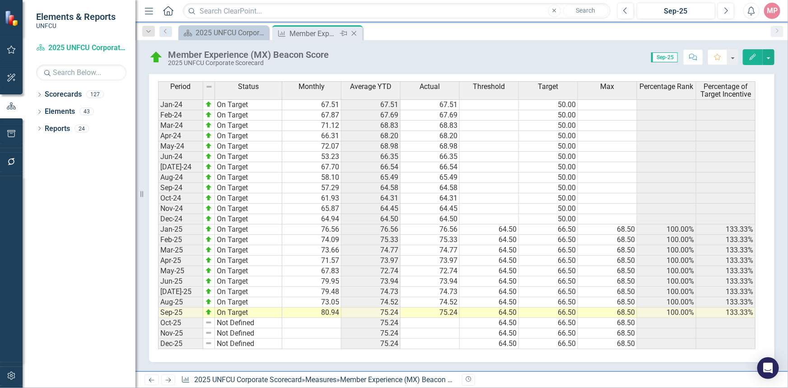
click at [356, 34] on icon "Close" at bounding box center [354, 33] width 9 height 7
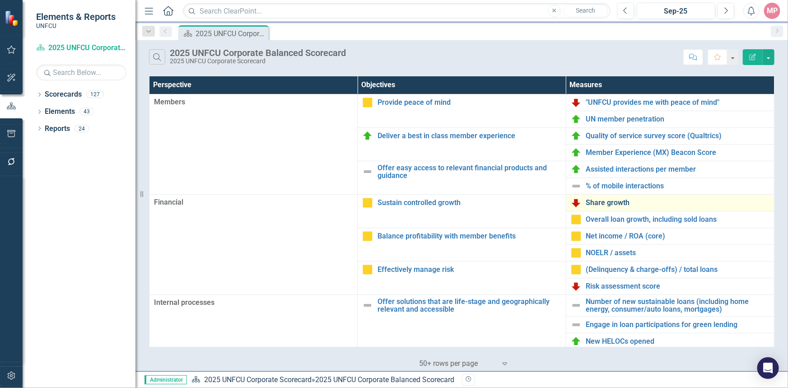
click at [606, 202] on link "Share growth" at bounding box center [677, 203] width 183 height 8
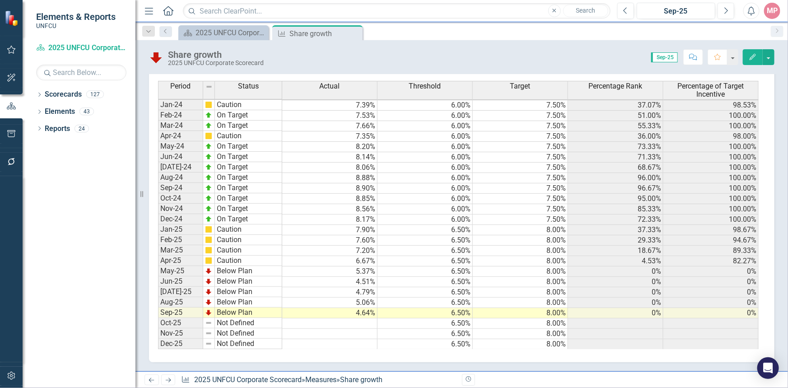
scroll to position [1, 6]
click at [354, 33] on icon at bounding box center [354, 33] width 5 height 5
